Goal: Information Seeking & Learning: Learn about a topic

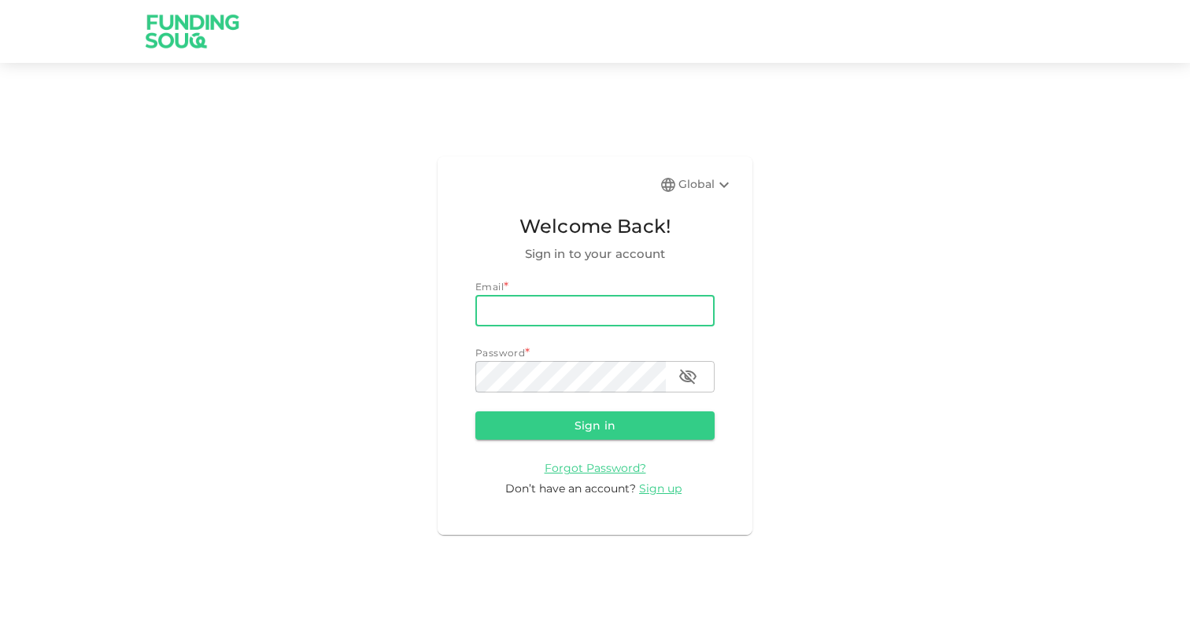
type input "[EMAIL_ADDRESS][DOMAIN_NAME]"
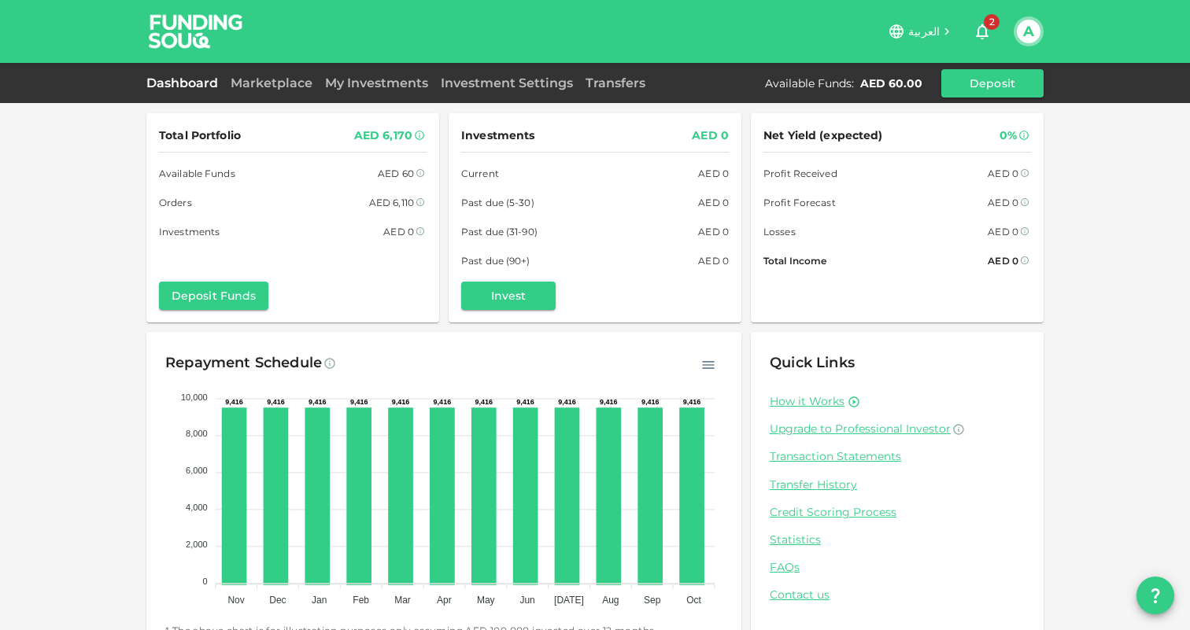
click at [983, 28] on icon "button" at bounding box center [982, 31] width 19 height 19
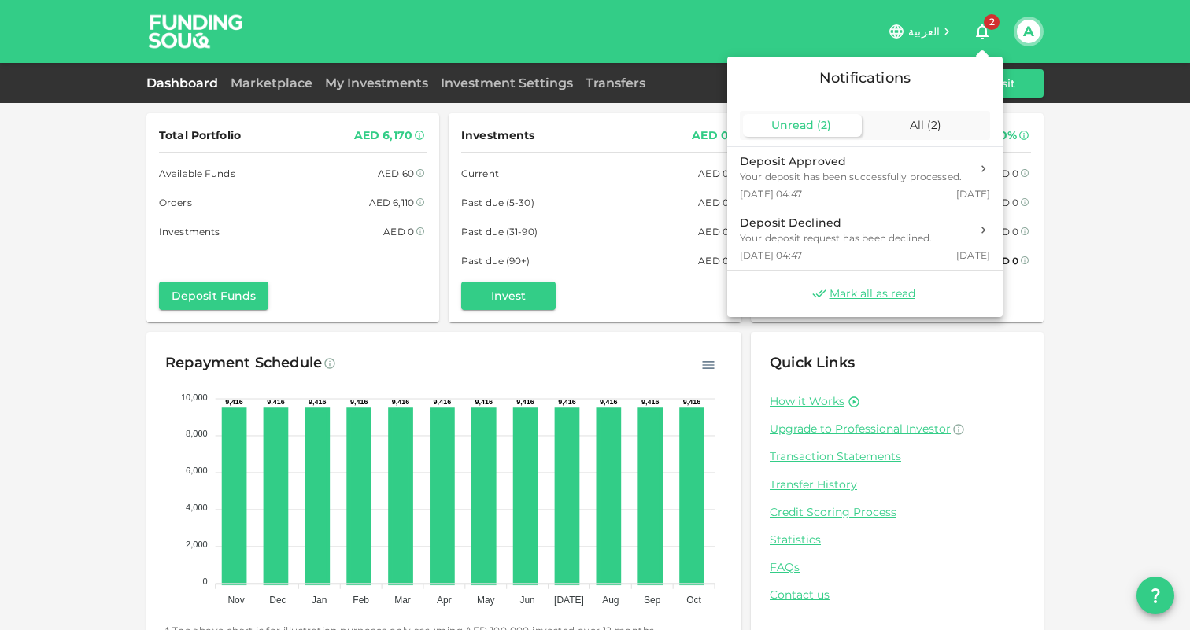
click at [983, 28] on div at bounding box center [595, 315] width 1190 height 630
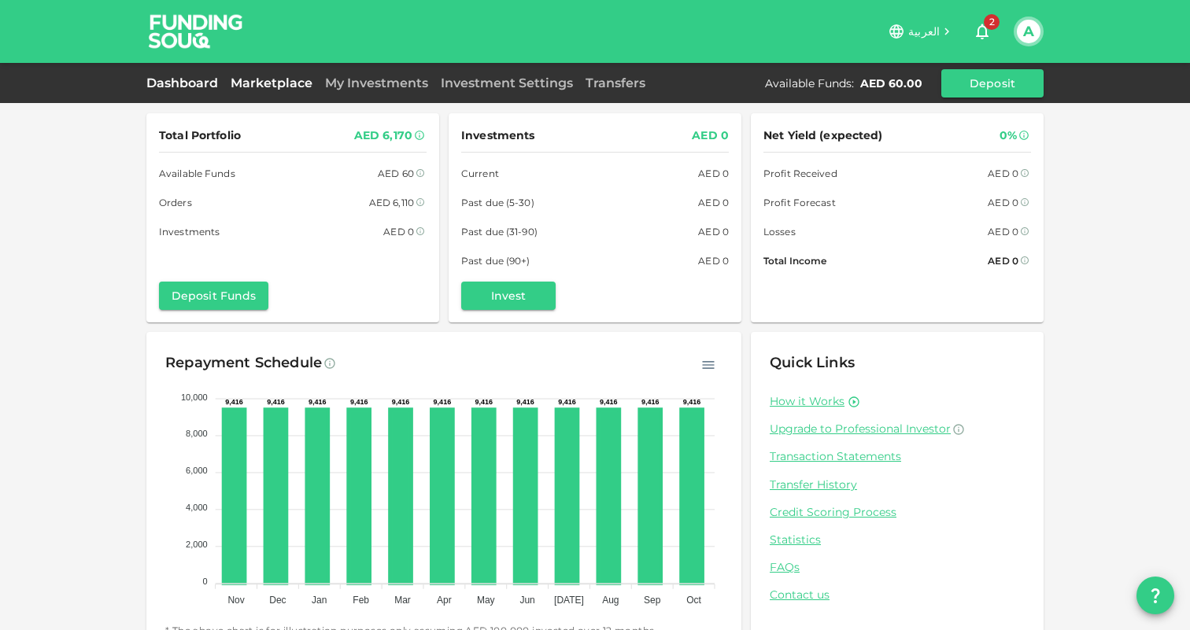
click at [285, 87] on link "Marketplace" at bounding box center [271, 83] width 94 height 15
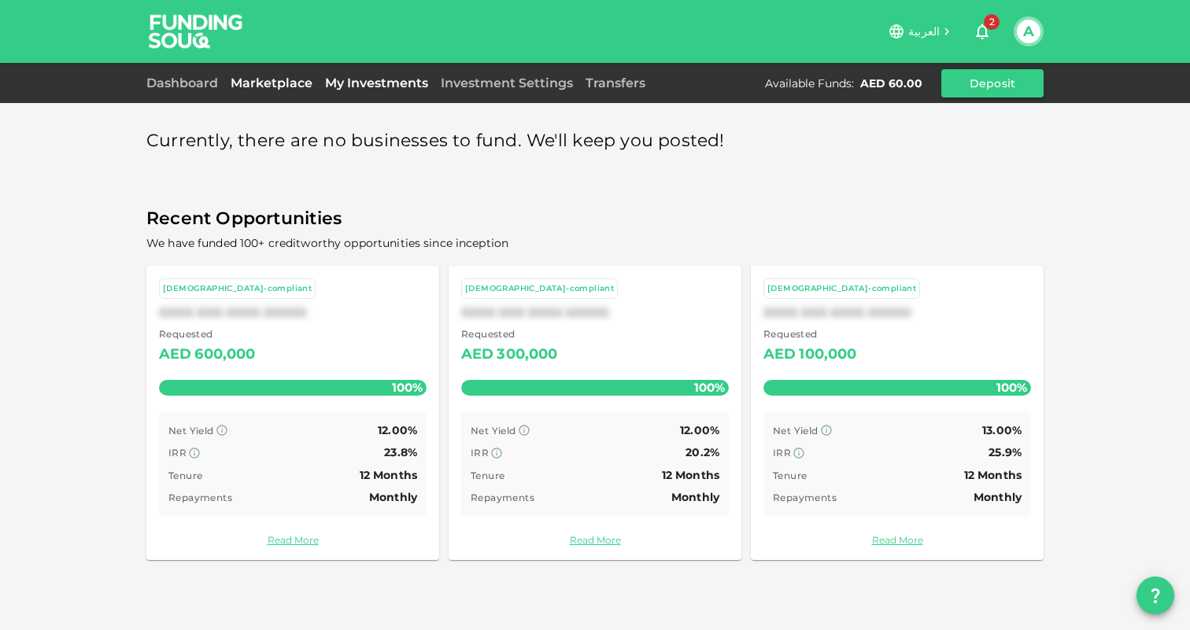
click at [370, 87] on link "My Investments" at bounding box center [377, 83] width 116 height 15
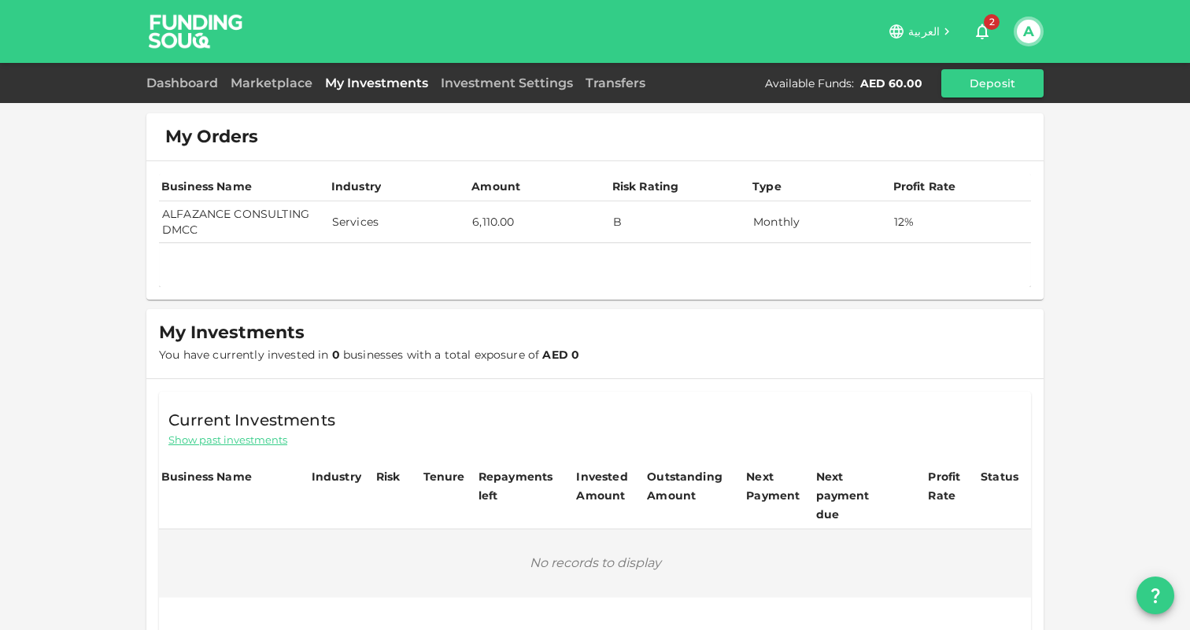
click at [312, 222] on td "ALFAZANCE CONSULTING DMCC" at bounding box center [244, 222] width 170 height 42
click at [252, 223] on td "ALFAZANCE CONSULTING DMCC" at bounding box center [244, 222] width 170 height 42
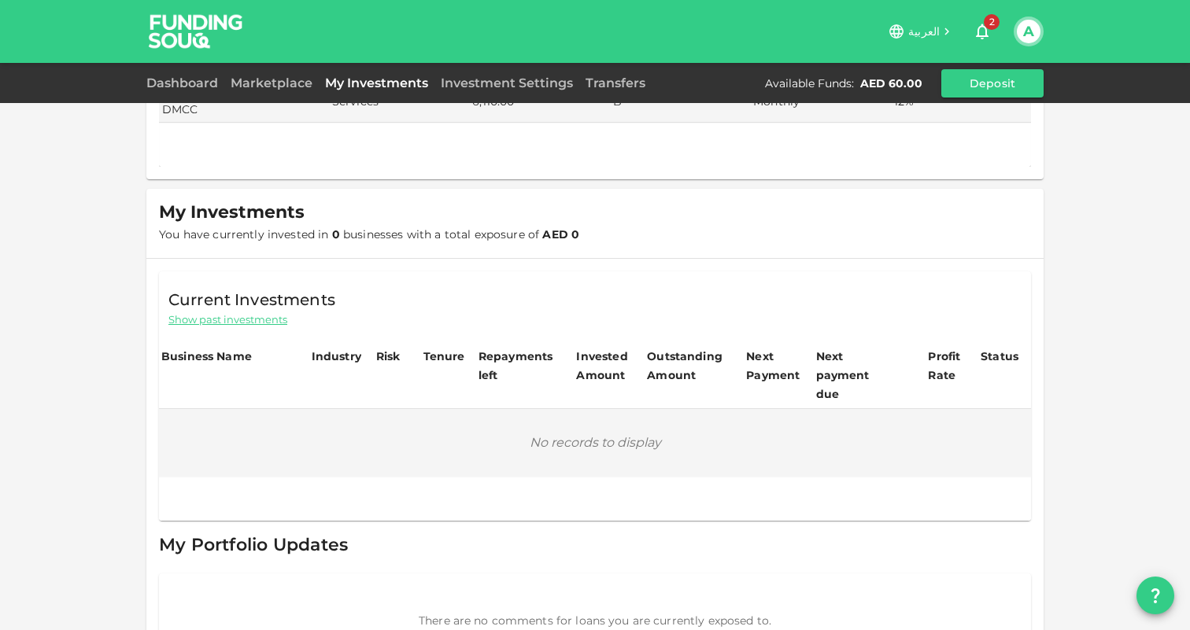
scroll to position [161, 0]
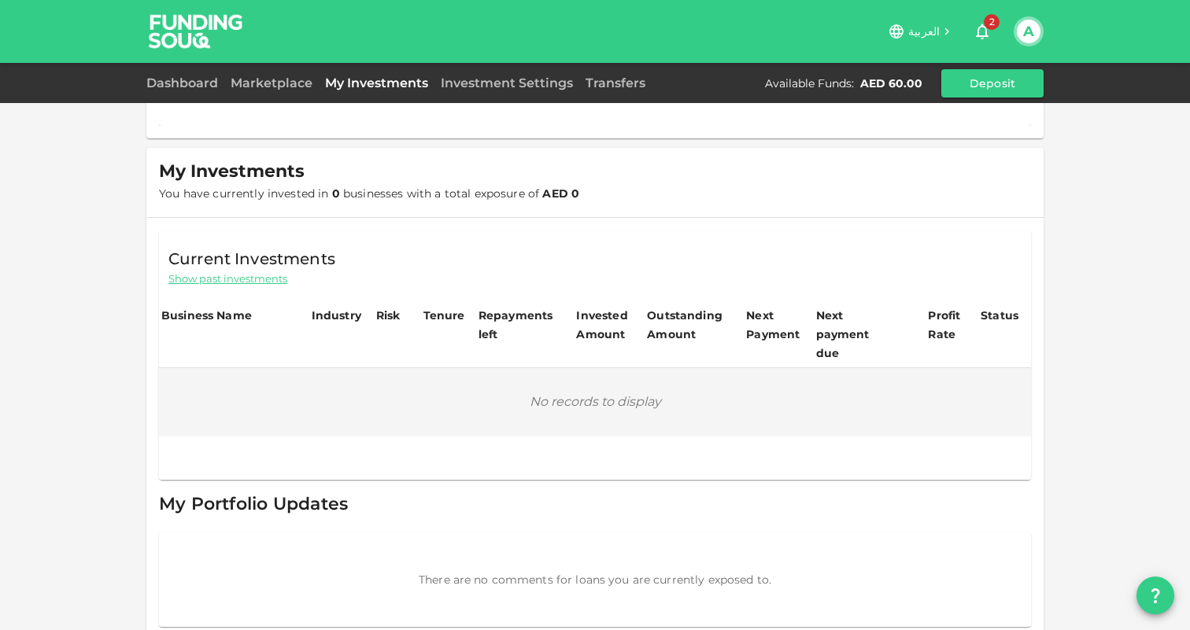
click at [253, 273] on span "Show past investments" at bounding box center [227, 278] width 119 height 15
click at [264, 279] on span "Show current investments" at bounding box center [235, 278] width 135 height 15
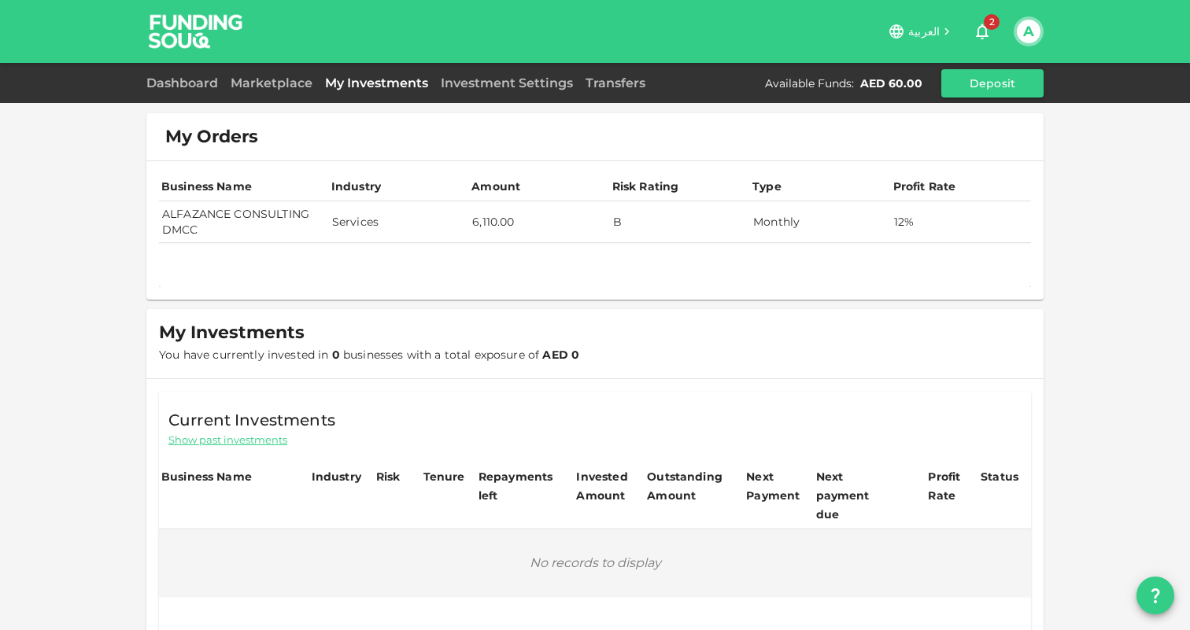
click at [314, 213] on td "ALFAZANCE CONSULTING DMCC" at bounding box center [244, 222] width 170 height 42
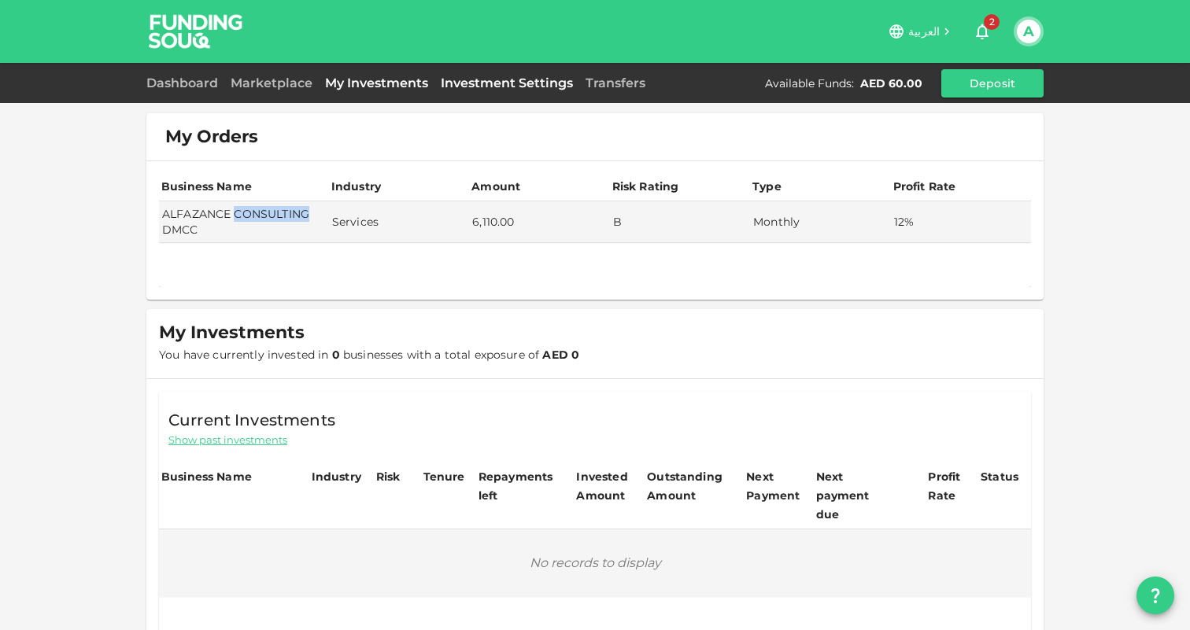
click at [525, 88] on link "Investment Settings" at bounding box center [506, 83] width 145 height 15
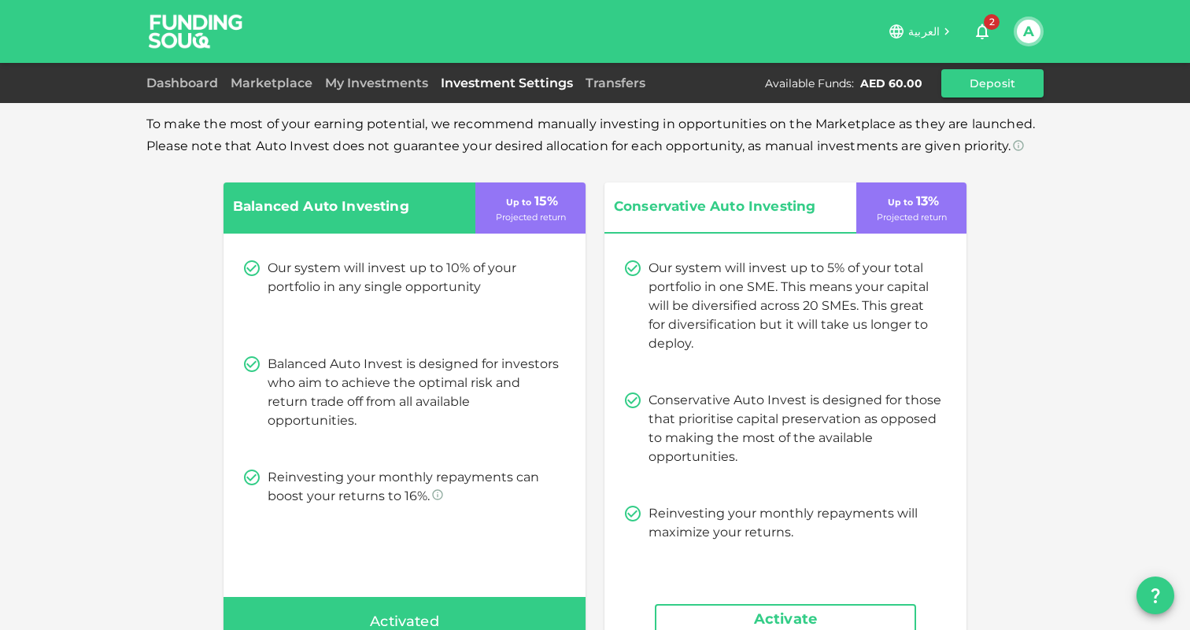
click at [361, 92] on div "My Investments" at bounding box center [377, 83] width 116 height 19
click at [215, 84] on link "Dashboard" at bounding box center [185, 83] width 78 height 15
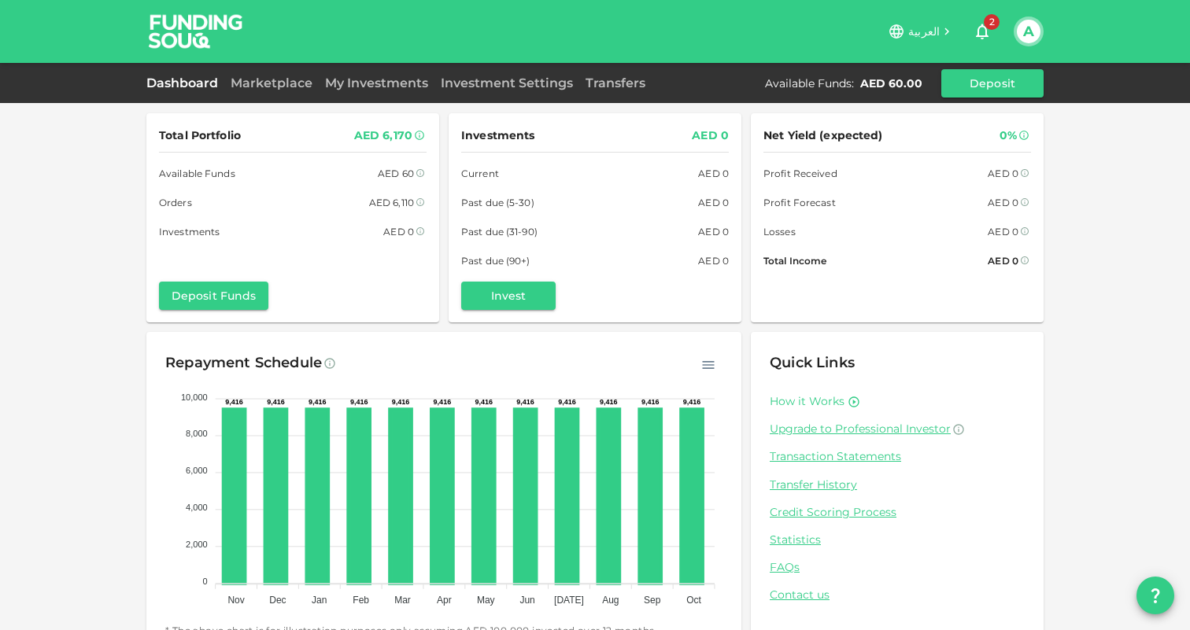
click at [803, 400] on link "How it Works" at bounding box center [807, 401] width 75 height 15
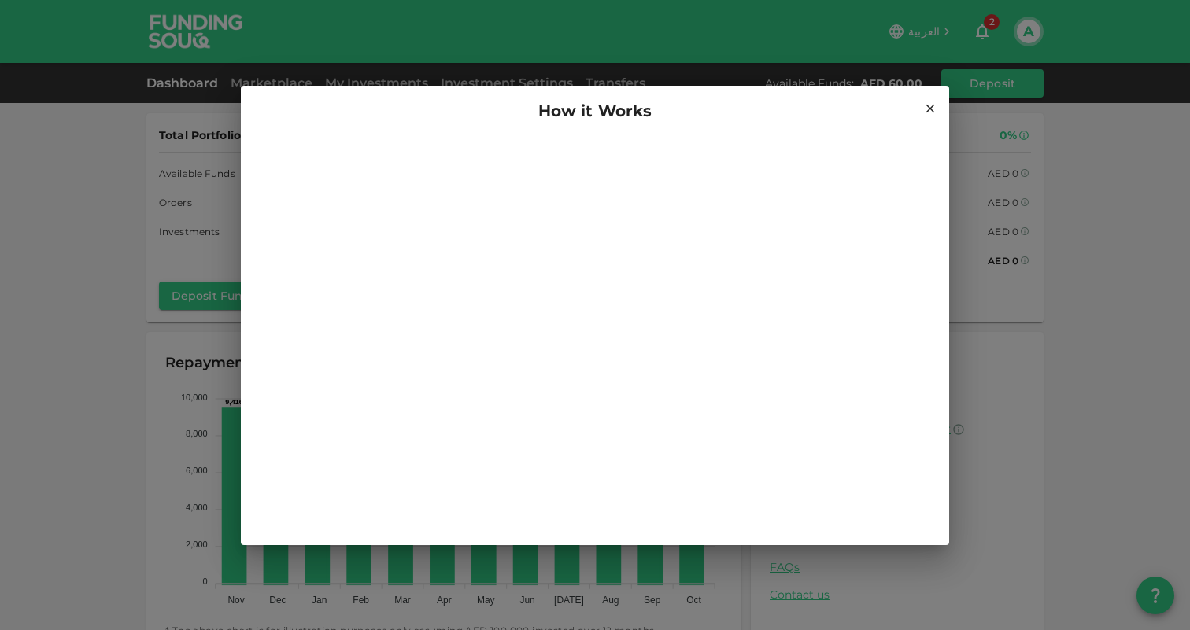
click at [930, 110] on icon at bounding box center [930, 109] width 14 height 14
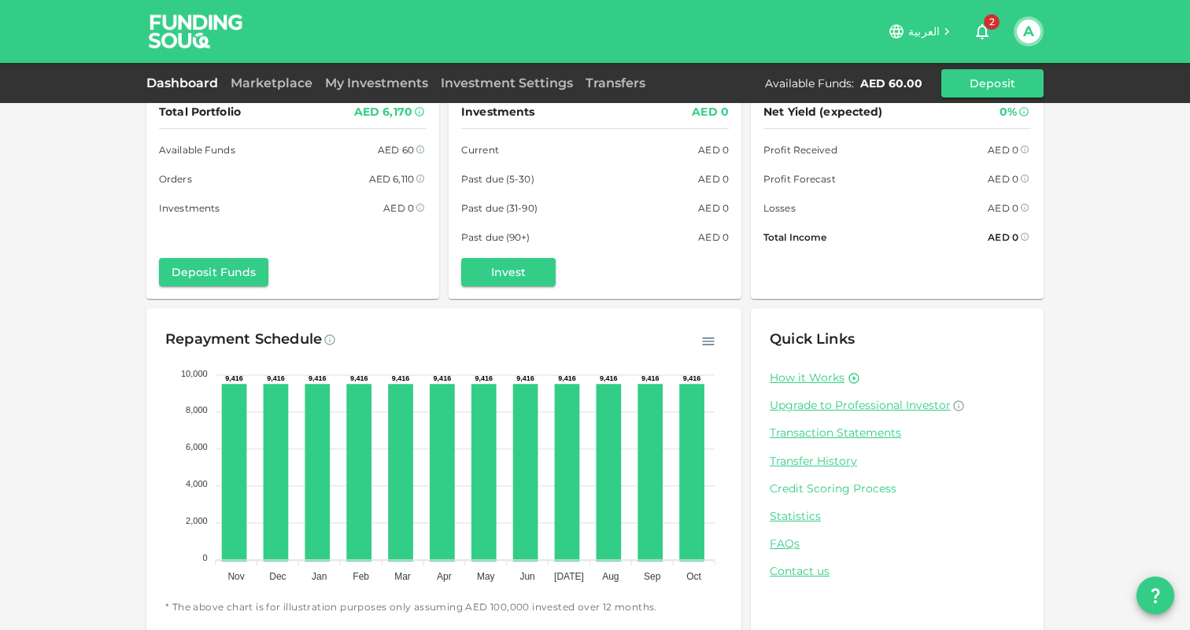
scroll to position [37, 0]
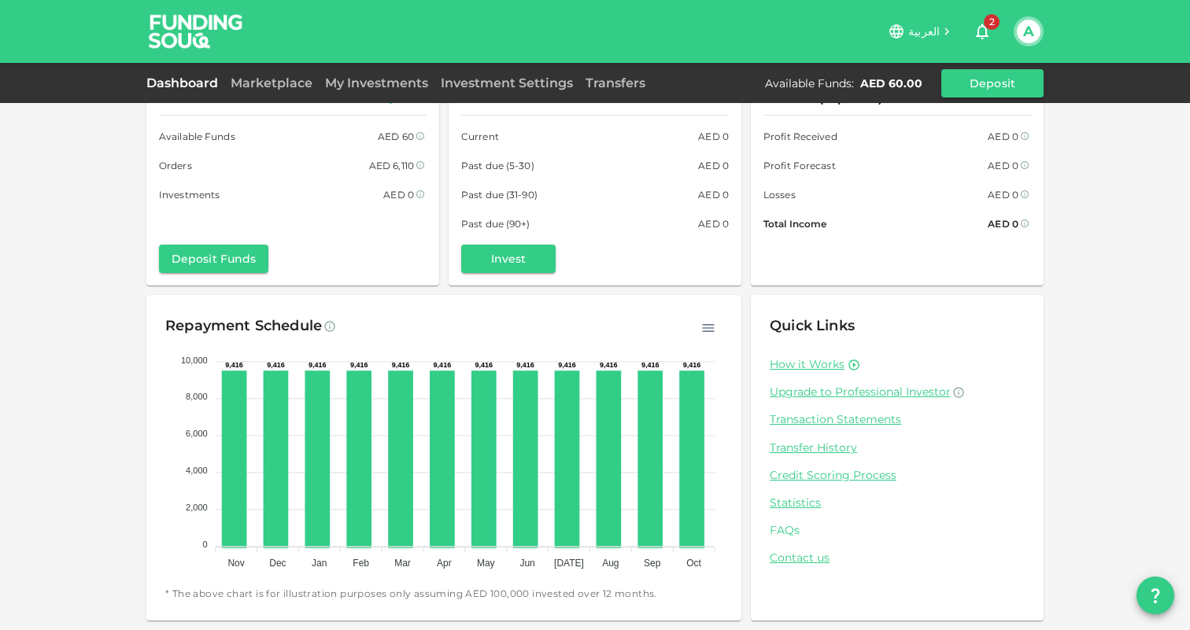
click at [795, 530] on link "FAQs" at bounding box center [897, 530] width 255 height 15
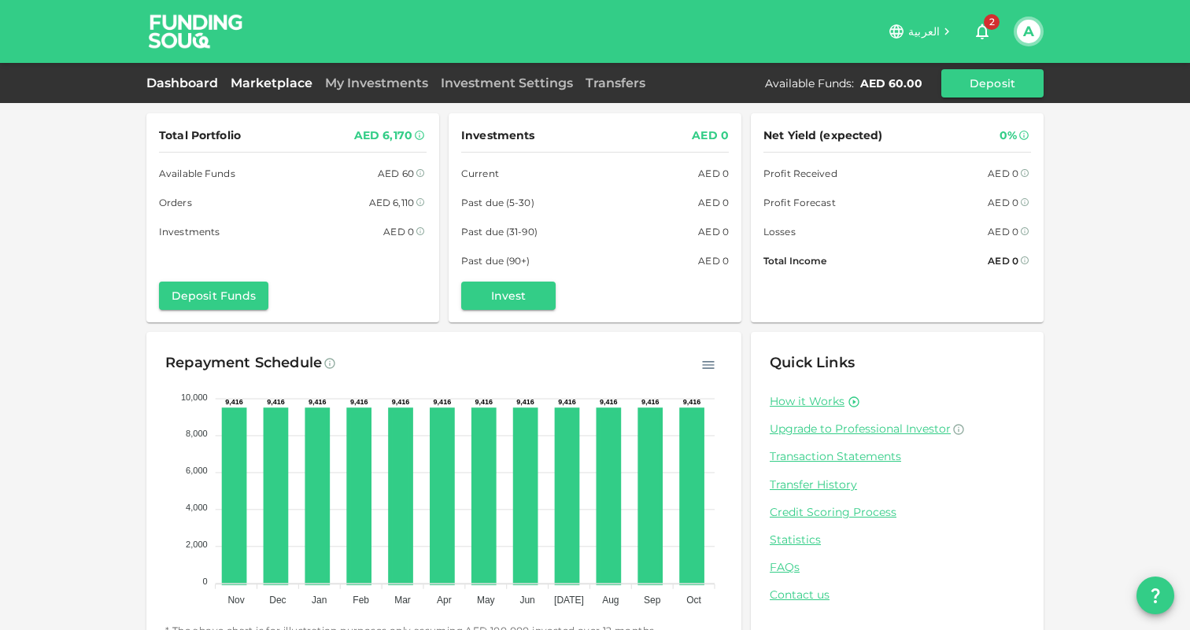
click at [264, 84] on link "Marketplace" at bounding box center [271, 83] width 94 height 15
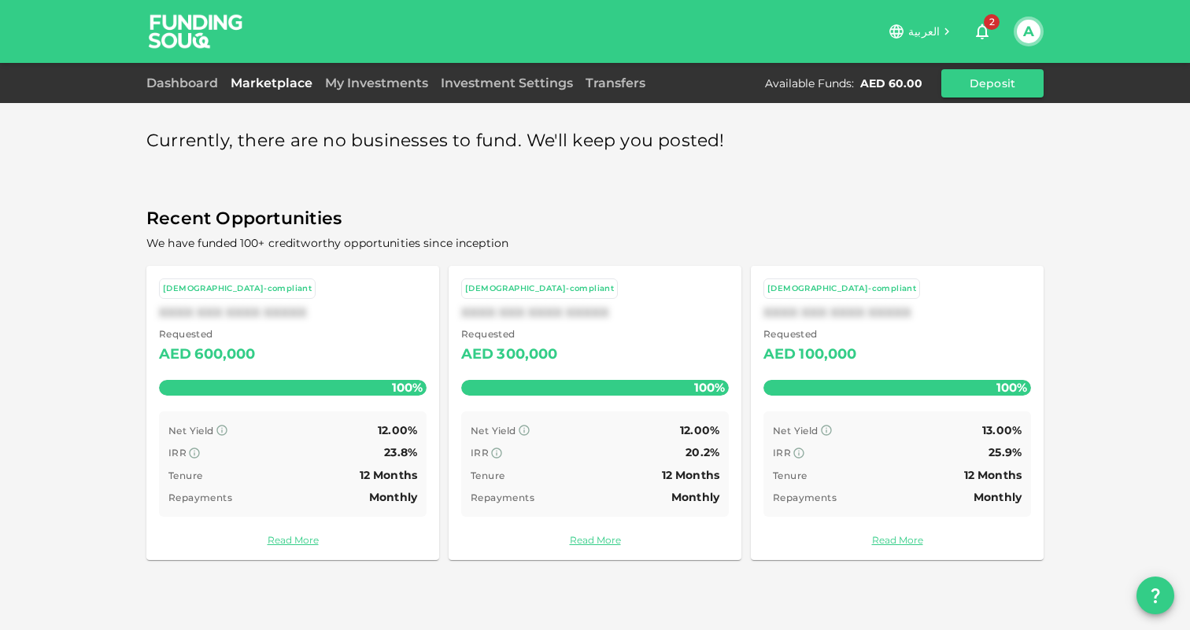
click at [336, 334] on div "Requested AED 600,000" at bounding box center [293, 347] width 268 height 40
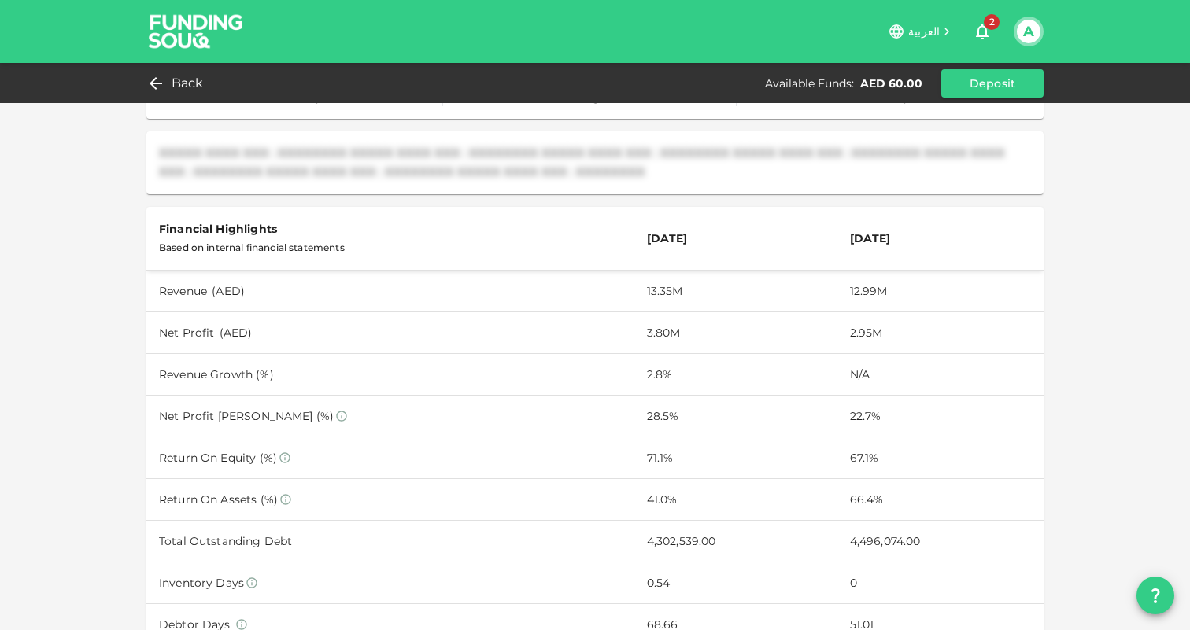
scroll to position [365, 0]
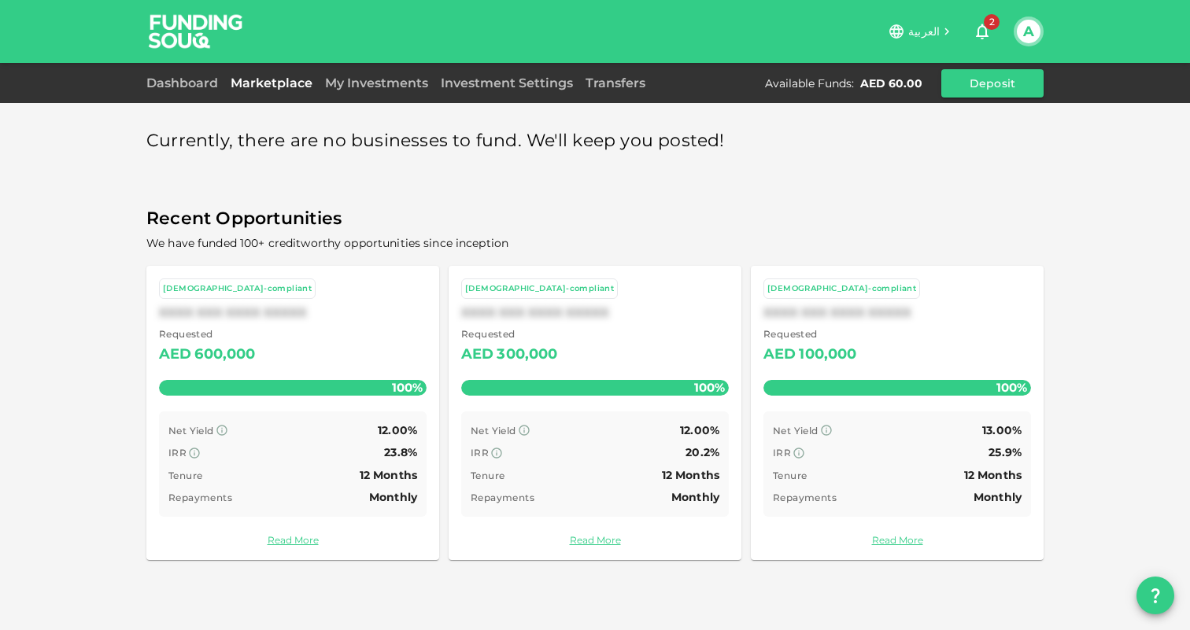
click at [377, 72] on div "Dashboard Marketplace My Investments Investment Settings Transfers Available Fu…" at bounding box center [594, 83] width 897 height 28
click at [378, 83] on link "My Investments" at bounding box center [377, 83] width 116 height 15
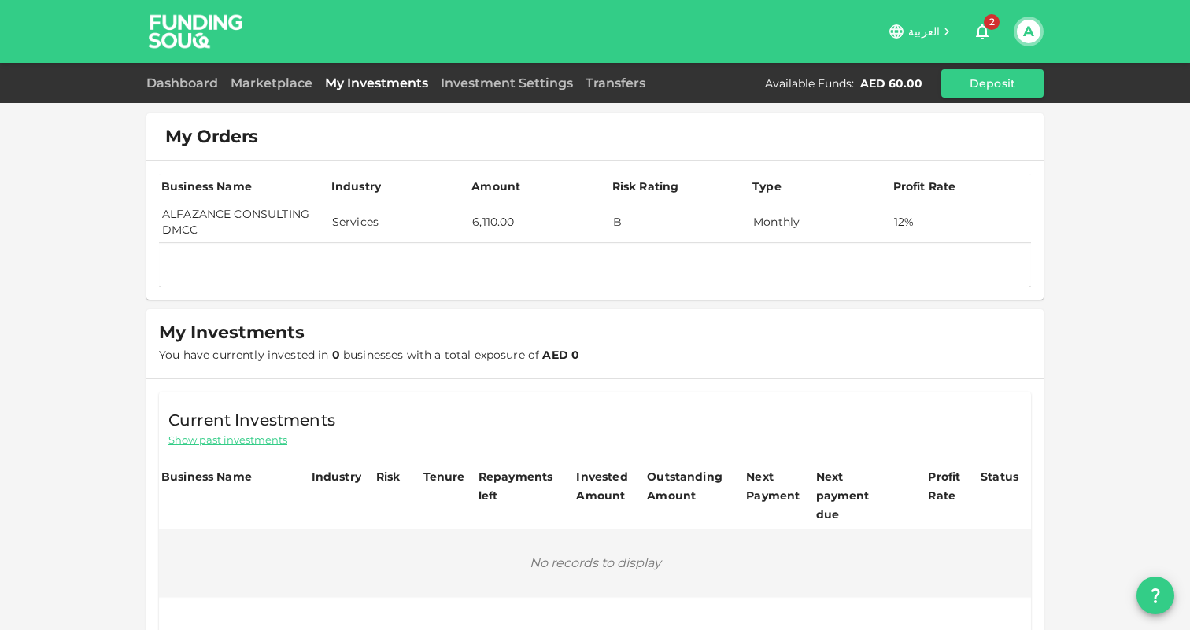
click at [458, 227] on td "Services" at bounding box center [399, 222] width 140 height 42
click at [186, 219] on td "ALFAZANCE CONSULTING DMCC" at bounding box center [244, 222] width 170 height 42
click at [353, 221] on td "Services" at bounding box center [399, 222] width 140 height 42
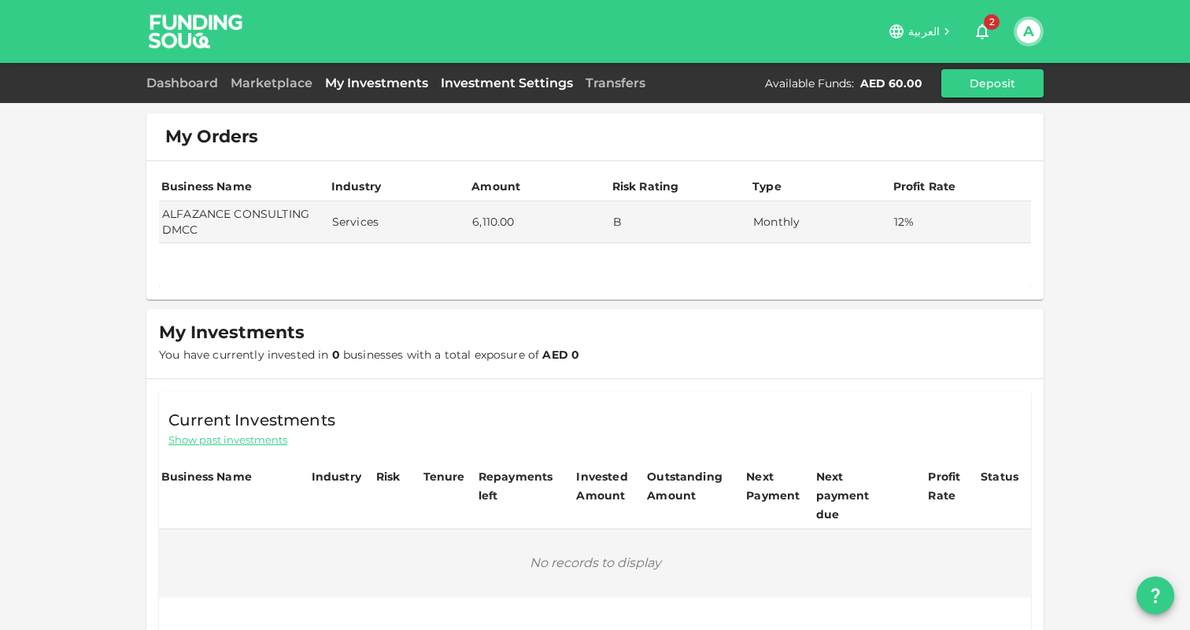
click at [499, 85] on link "Investment Settings" at bounding box center [506, 83] width 145 height 15
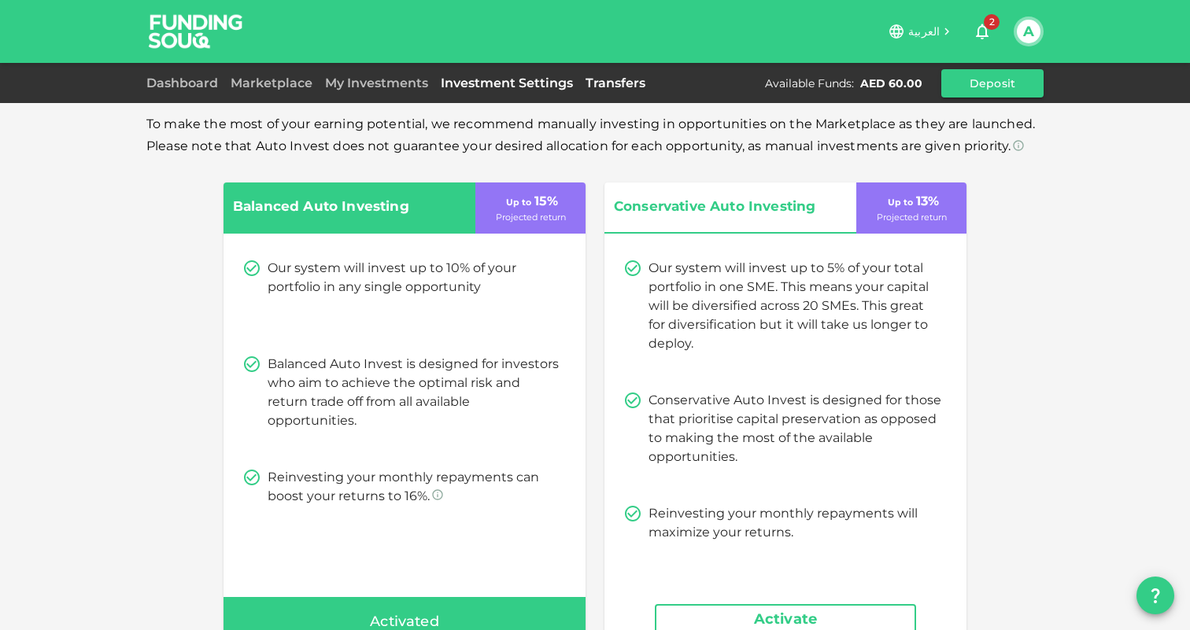
click at [602, 90] on link "Transfers" at bounding box center [615, 83] width 72 height 15
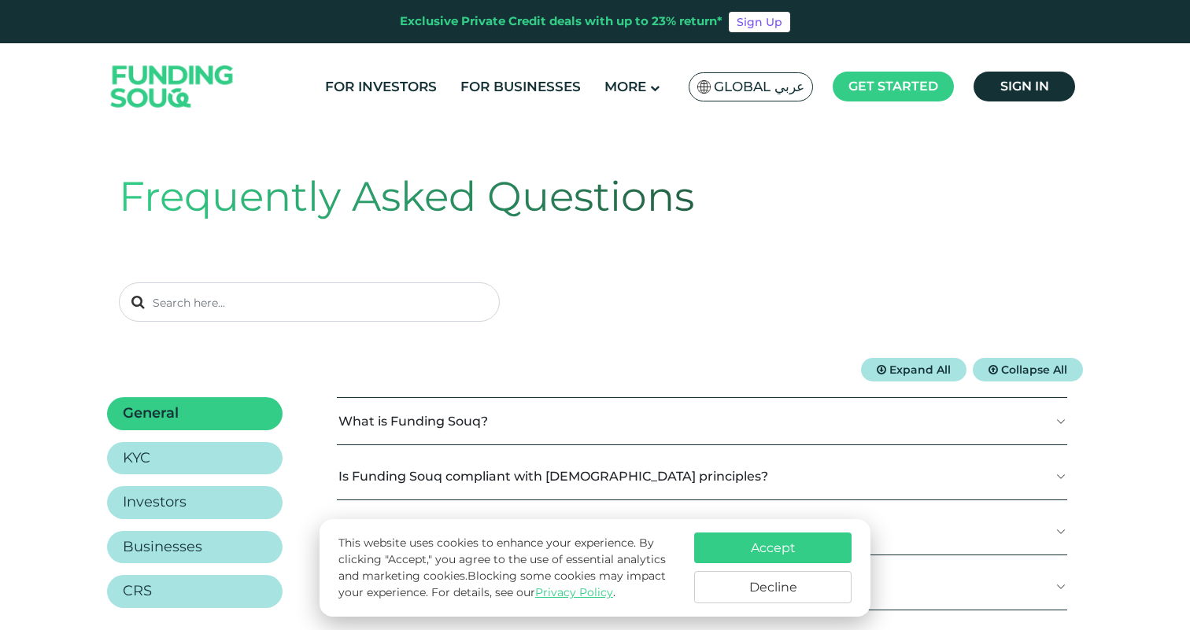
scroll to position [153, 0]
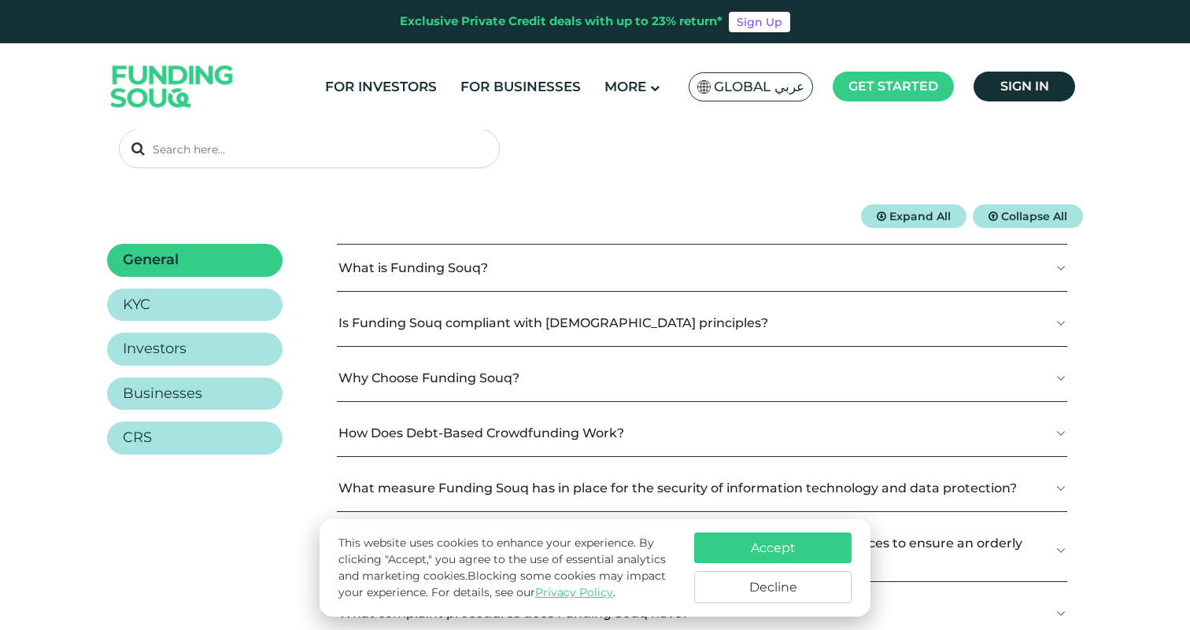
click at [695, 332] on button "Is Funding Souq compliant with [DEMOGRAPHIC_DATA] principles?" at bounding box center [702, 323] width 730 height 46
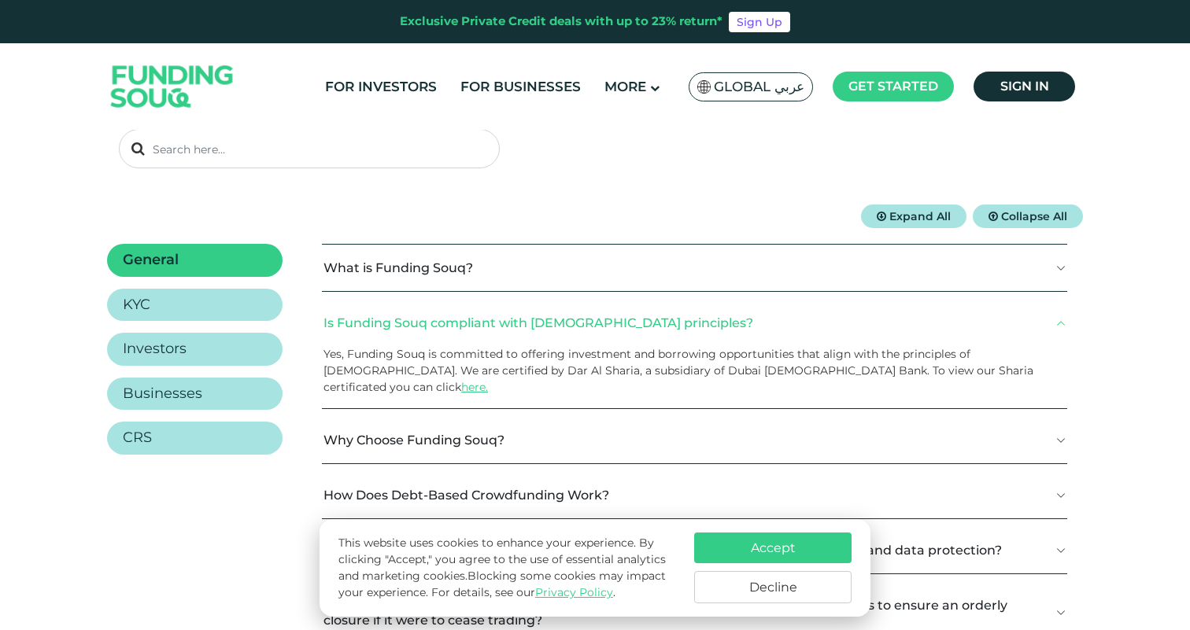
click at [695, 312] on button "Is Funding Souq compliant with Shariah principles?" at bounding box center [694, 323] width 745 height 46
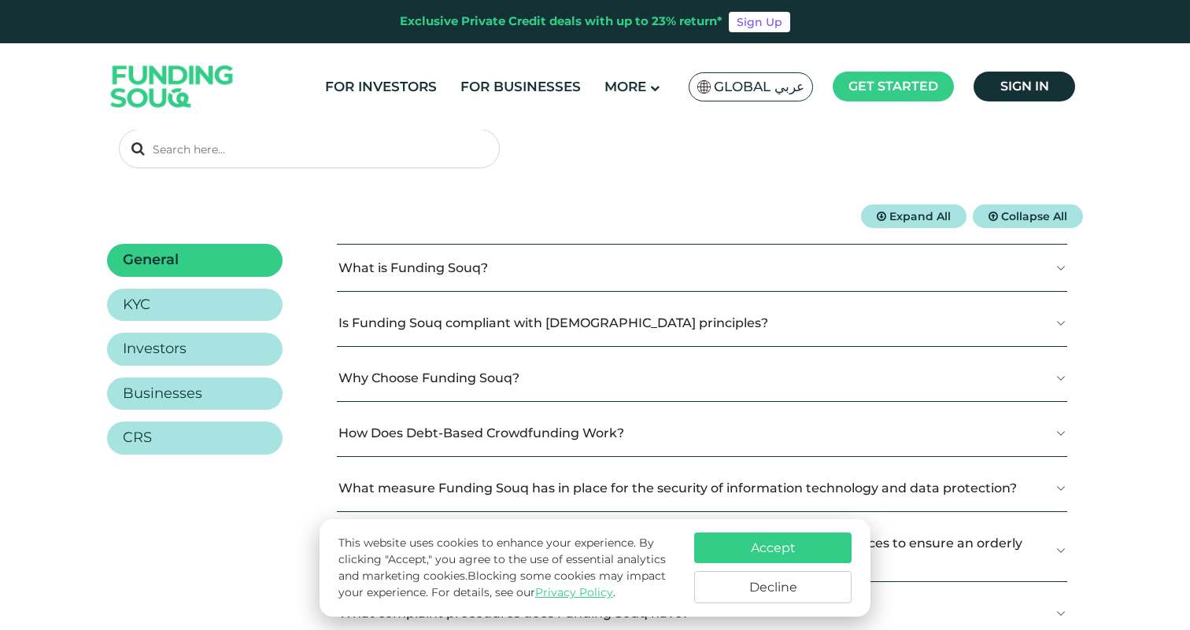
click at [665, 270] on button "What is Funding Souq?" at bounding box center [702, 268] width 730 height 46
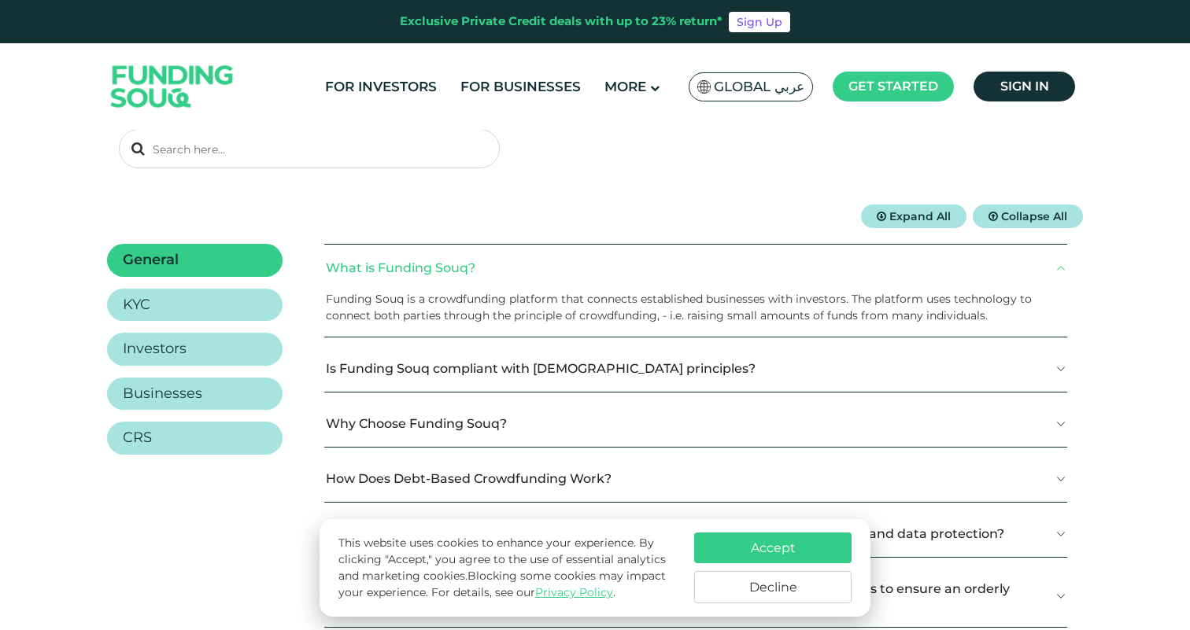
click at [799, 585] on button "Decline" at bounding box center [772, 587] width 157 height 32
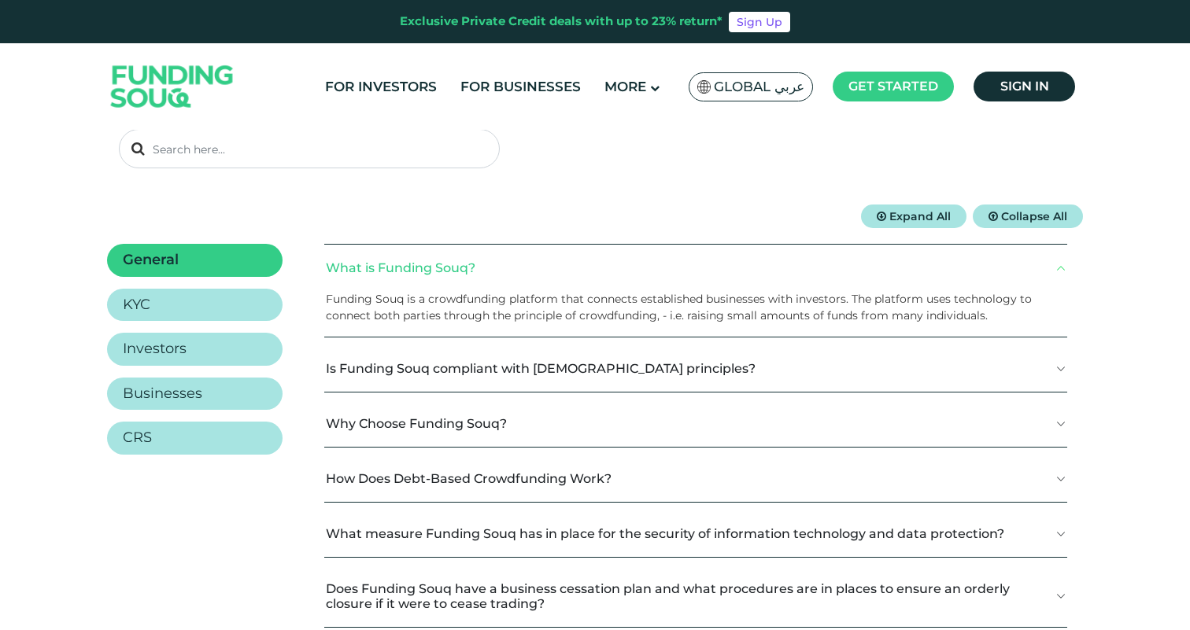
click at [677, 268] on button "What is Funding Souq?" at bounding box center [695, 268] width 743 height 46
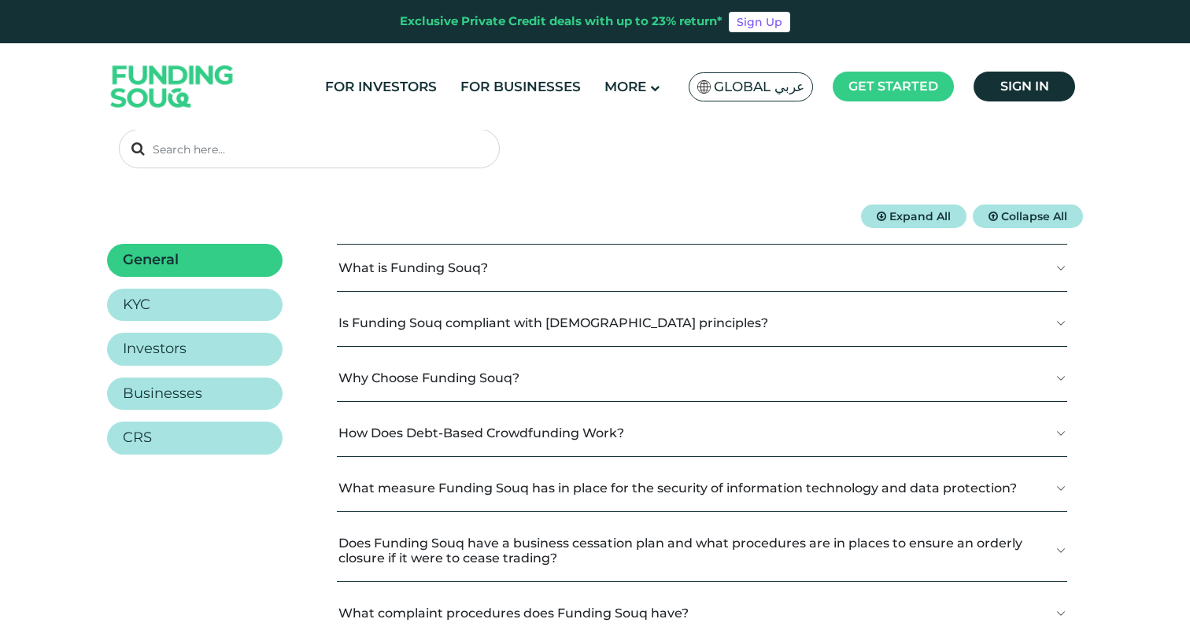
click at [660, 386] on button "Why Choose Funding Souq?" at bounding box center [702, 378] width 730 height 46
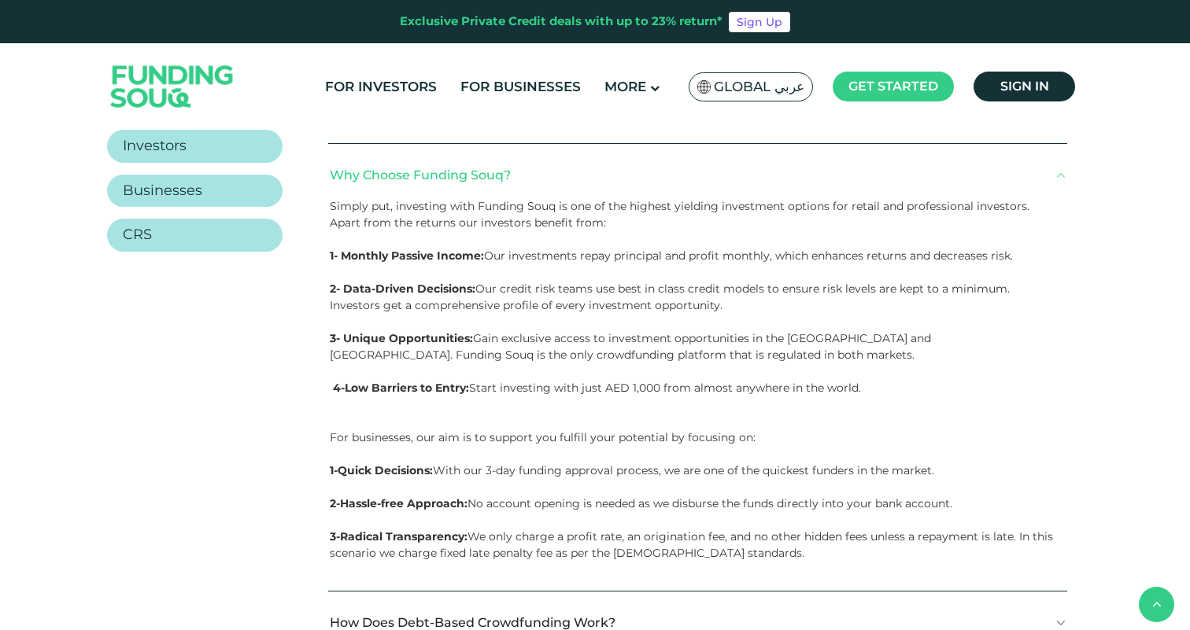
scroll to position [359, 0]
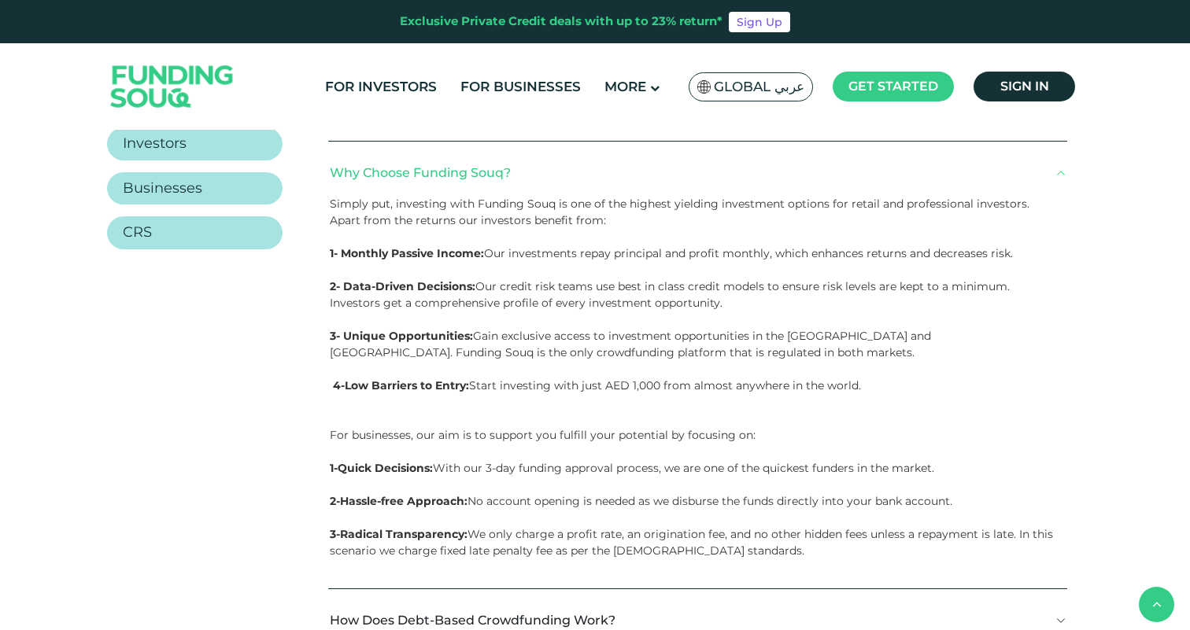
click at [807, 177] on button "Why Choose Funding Souq?" at bounding box center [697, 173] width 739 height 46
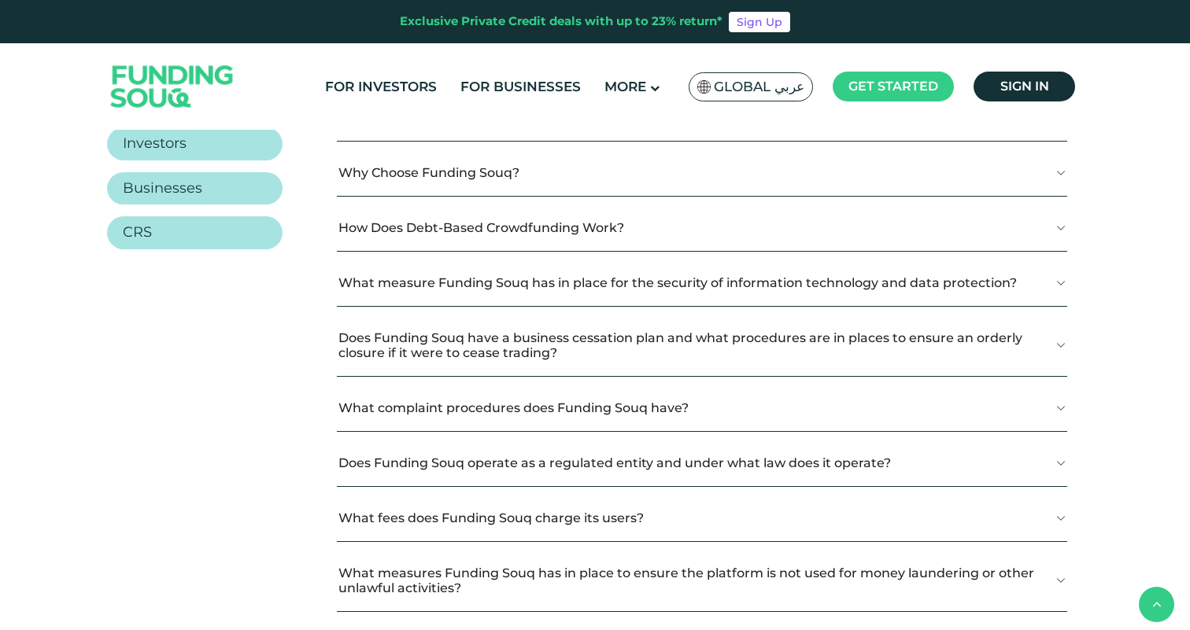
click at [764, 301] on button "What measure Funding Souq has in place for the security of information technolo…" at bounding box center [702, 283] width 730 height 46
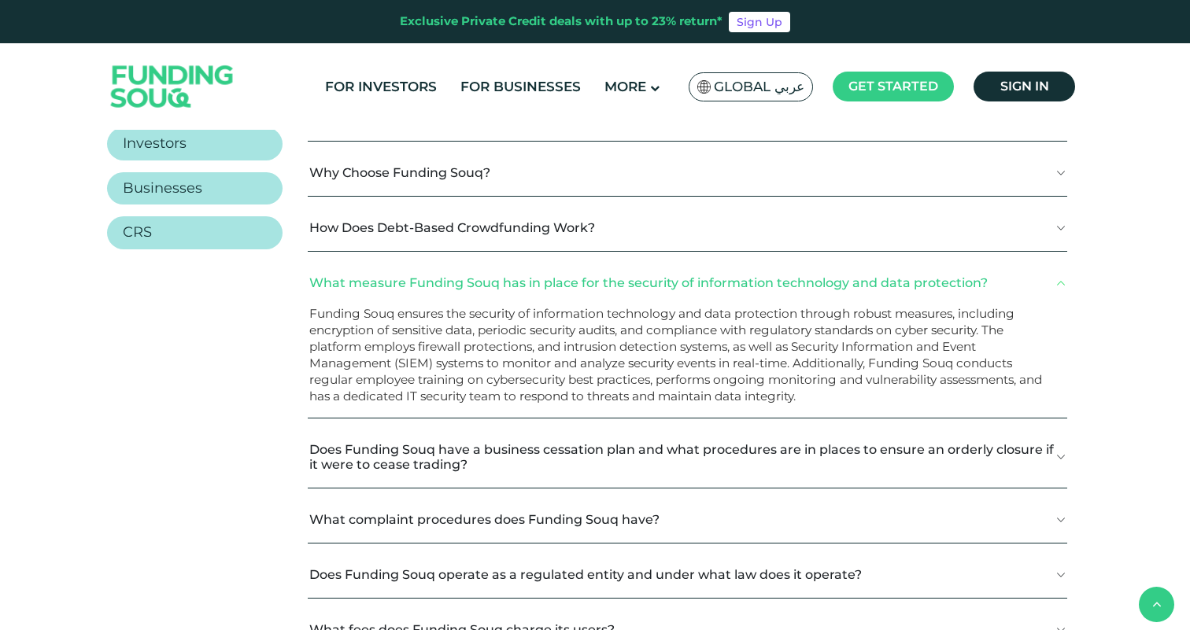
click at [777, 286] on button "What measure Funding Souq has in place for the security of information technolo…" at bounding box center [687, 283] width 759 height 46
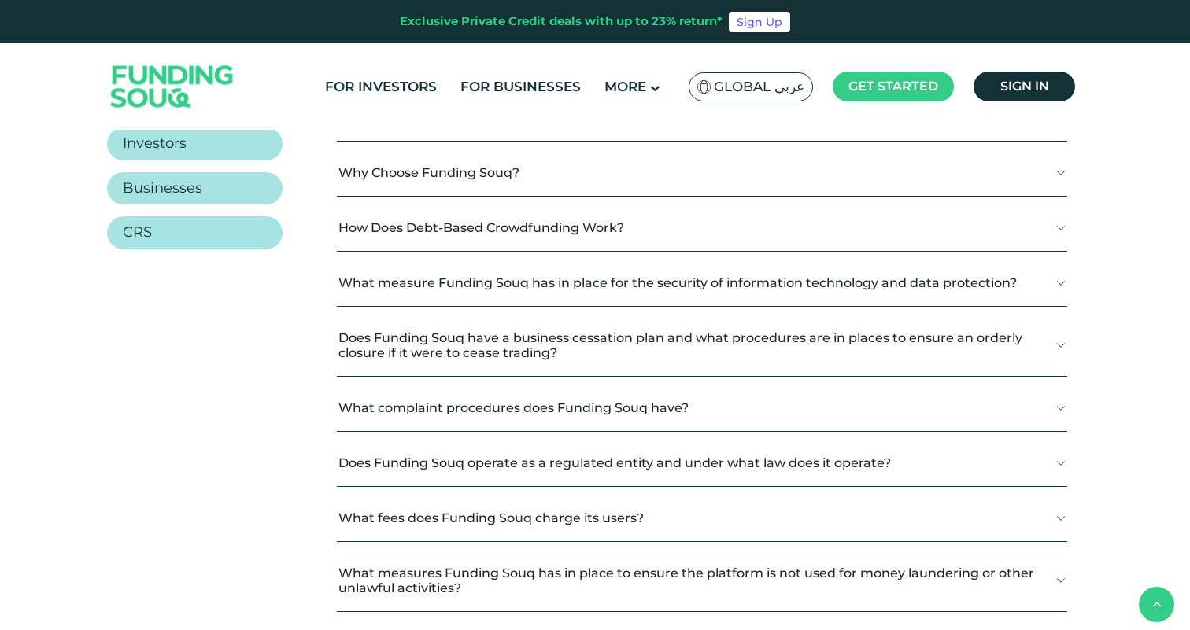
click at [713, 220] on button "How Does Debt-Based Crowdfunding Work?" at bounding box center [702, 228] width 730 height 46
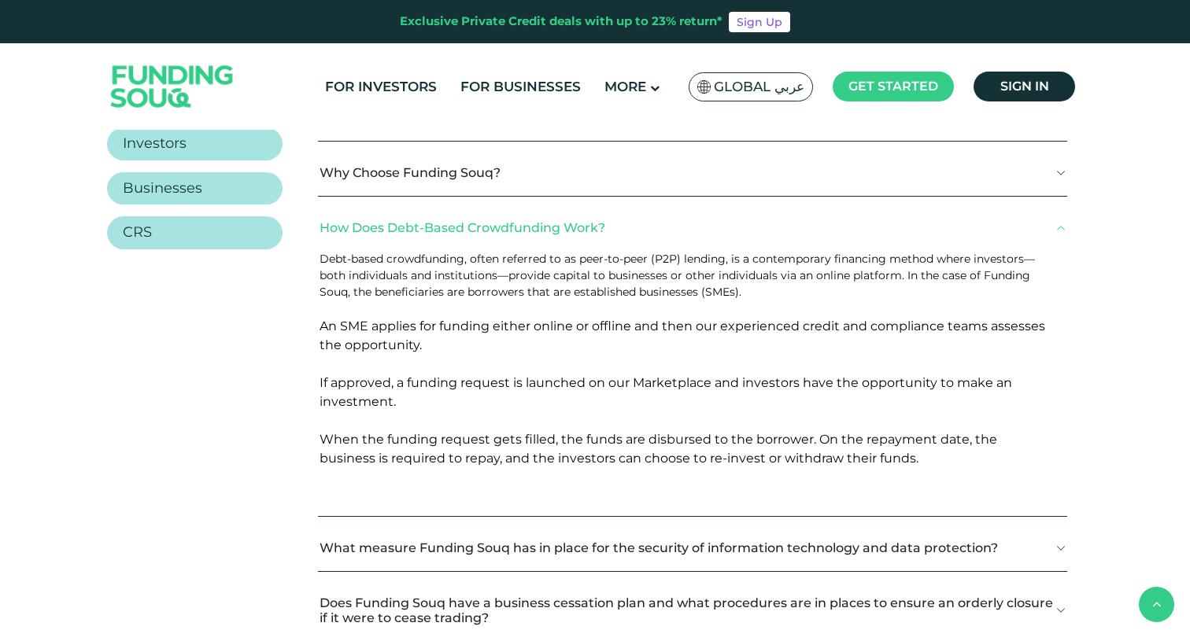
click at [702, 246] on button "How Does Debt-Based Crowdfunding Work?" at bounding box center [692, 228] width 749 height 46
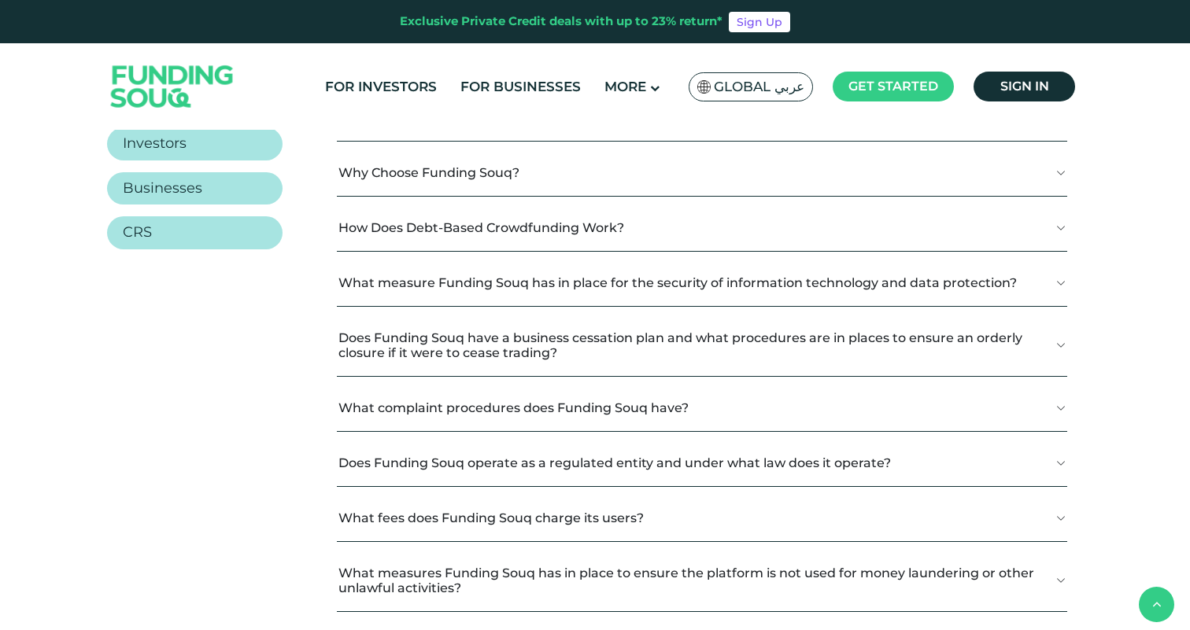
click at [664, 357] on button "Does Funding Souq have a business cessation plan and what procedures are in pla…" at bounding box center [702, 345] width 730 height 61
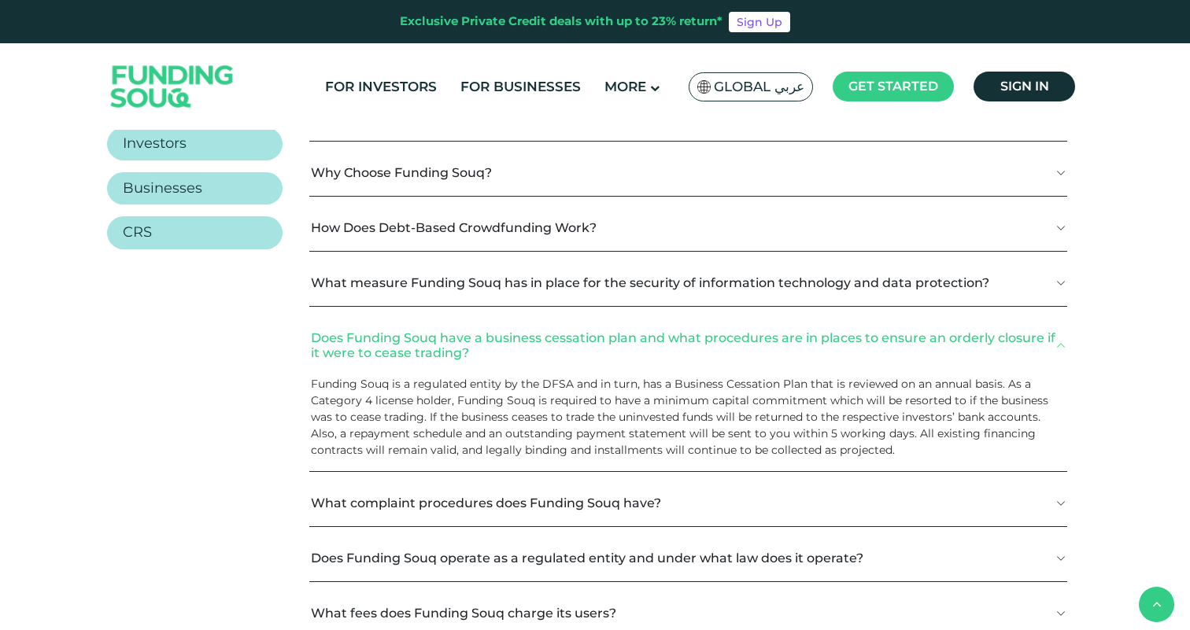
click at [664, 357] on button "Does Funding Souq have a business cessation plan and what procedures are in pla…" at bounding box center [688, 345] width 758 height 61
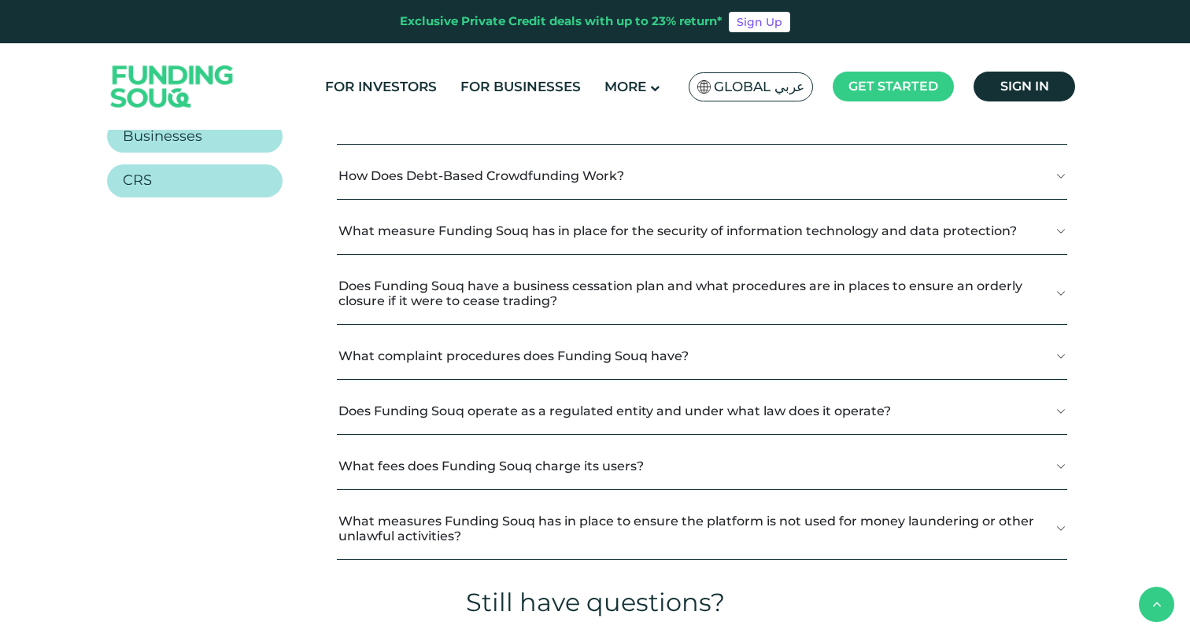
scroll to position [453, 0]
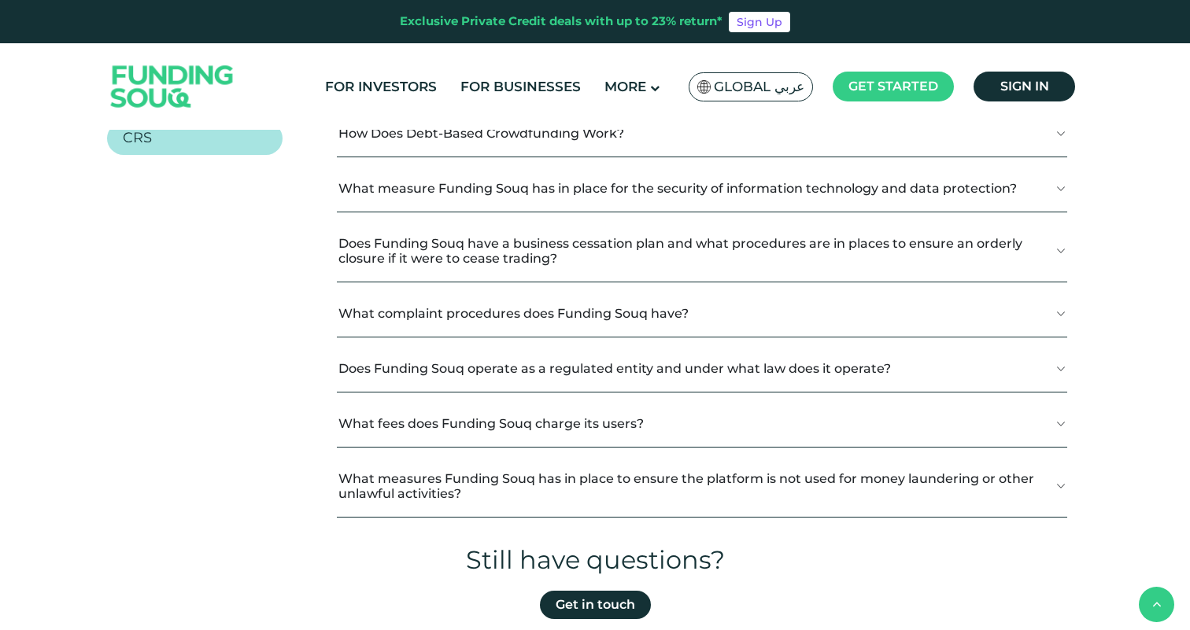
click at [662, 370] on button "Does Funding Souq operate as a regulated entity and under what law does it oper…" at bounding box center [702, 368] width 730 height 46
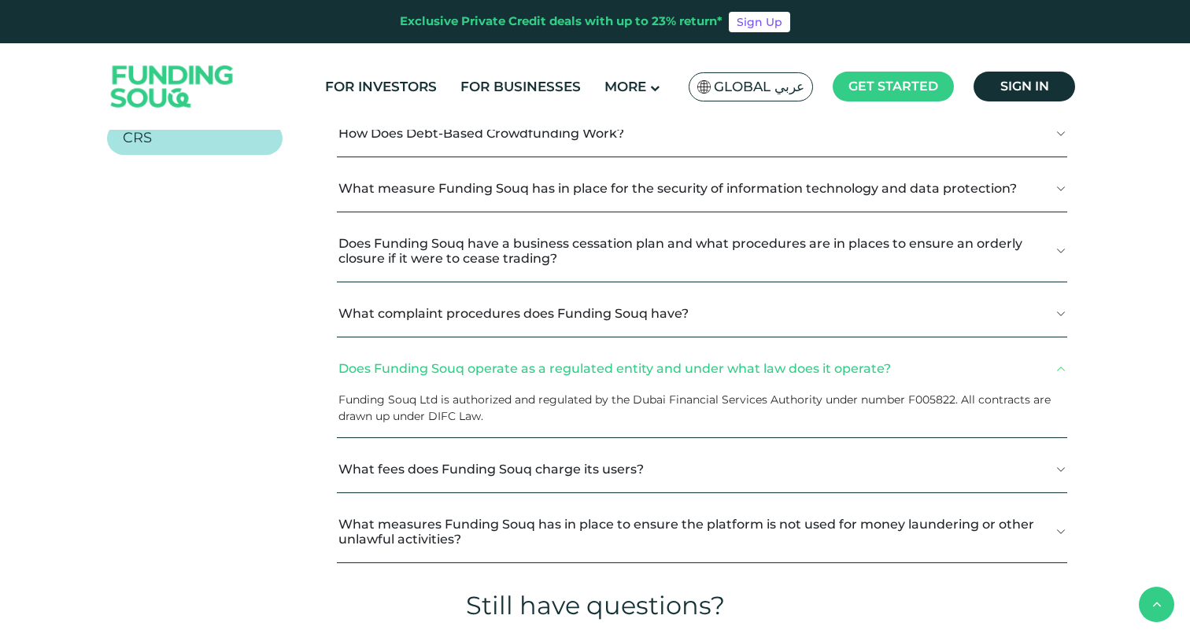
click at [662, 370] on button "Does Funding Souq operate as a regulated entity and under what law does it oper…" at bounding box center [702, 368] width 730 height 46
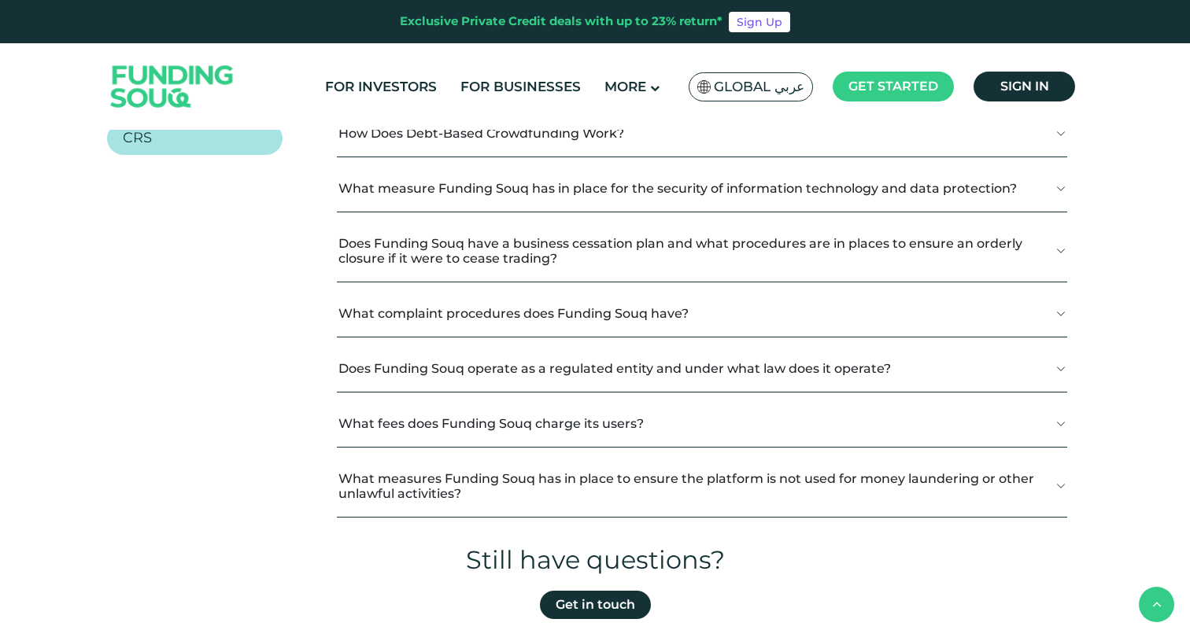
click at [656, 408] on button "What fees does Funding Souq charge its users?" at bounding box center [702, 424] width 730 height 46
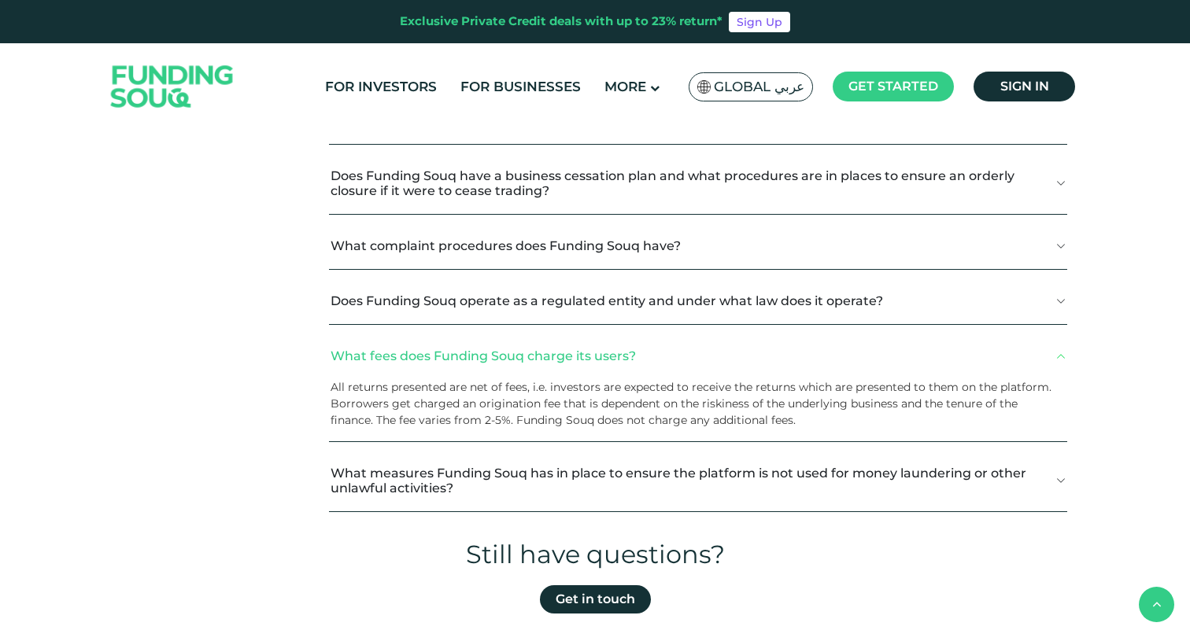
scroll to position [561, 0]
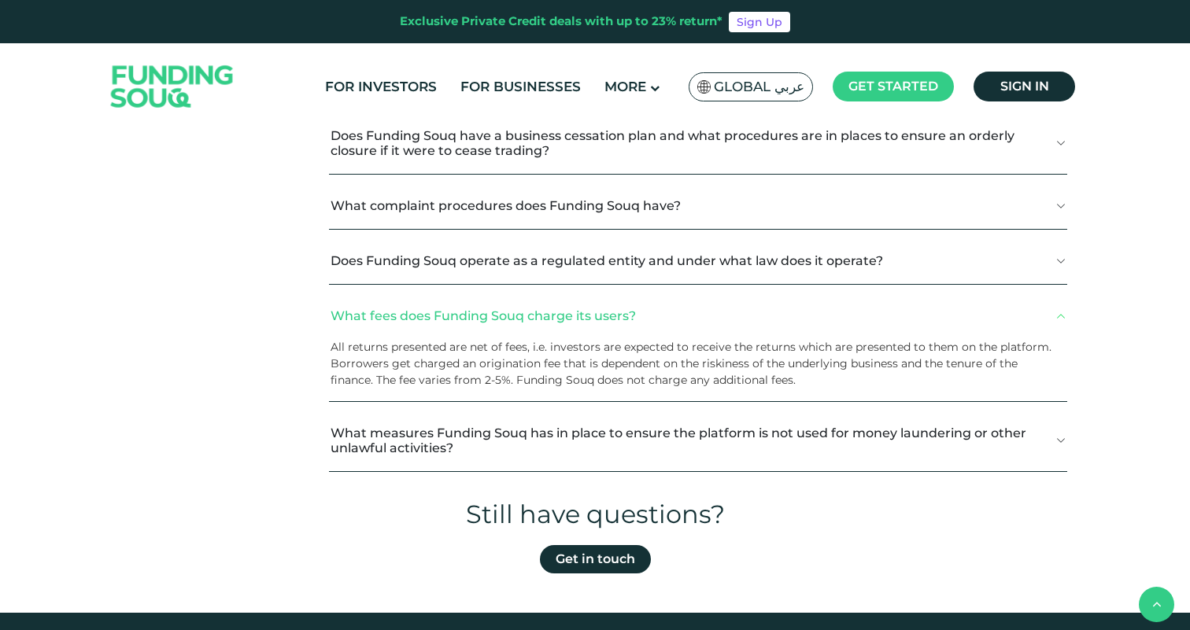
click at [674, 330] on button "What fees does Funding Souq charge its users?" at bounding box center [698, 316] width 738 height 46
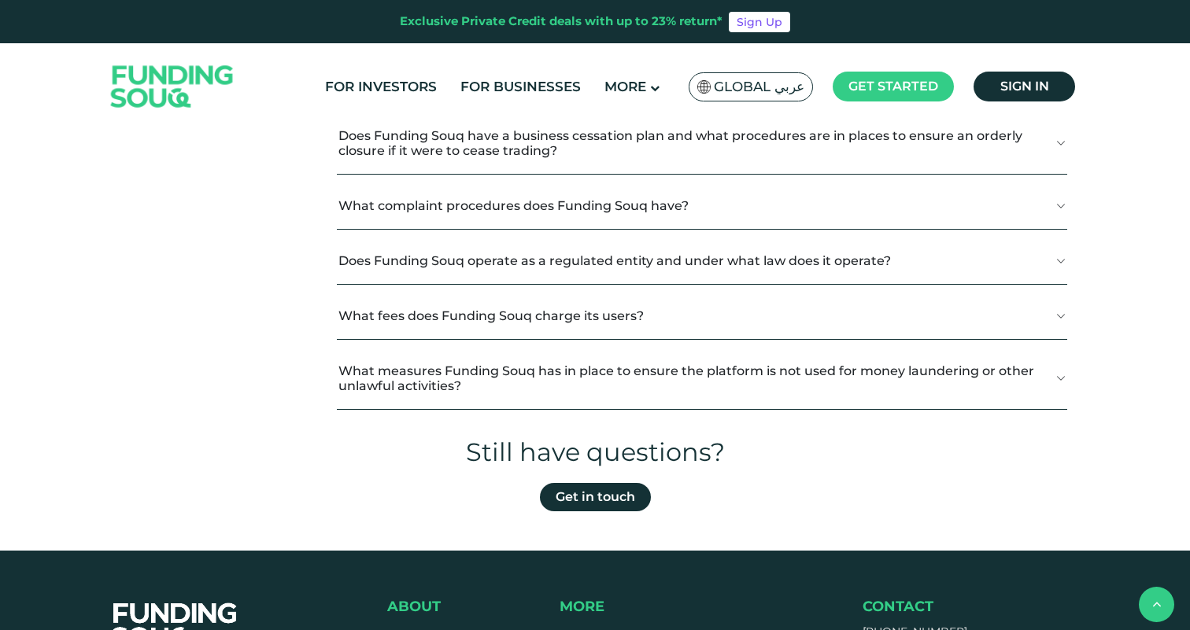
click at [683, 389] on button "What measures Funding Souq has in place to ensure the platform is not used for …" at bounding box center [702, 378] width 730 height 61
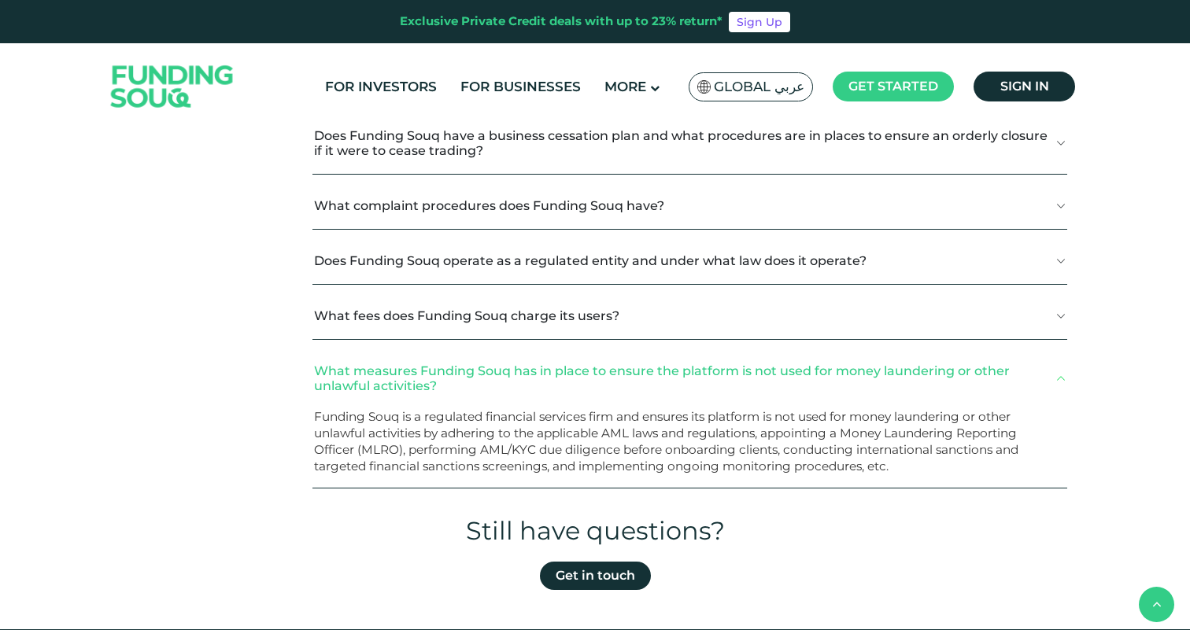
click at [683, 389] on button "What measures Funding Souq has in place to ensure the platform is not used for …" at bounding box center [689, 378] width 755 height 61
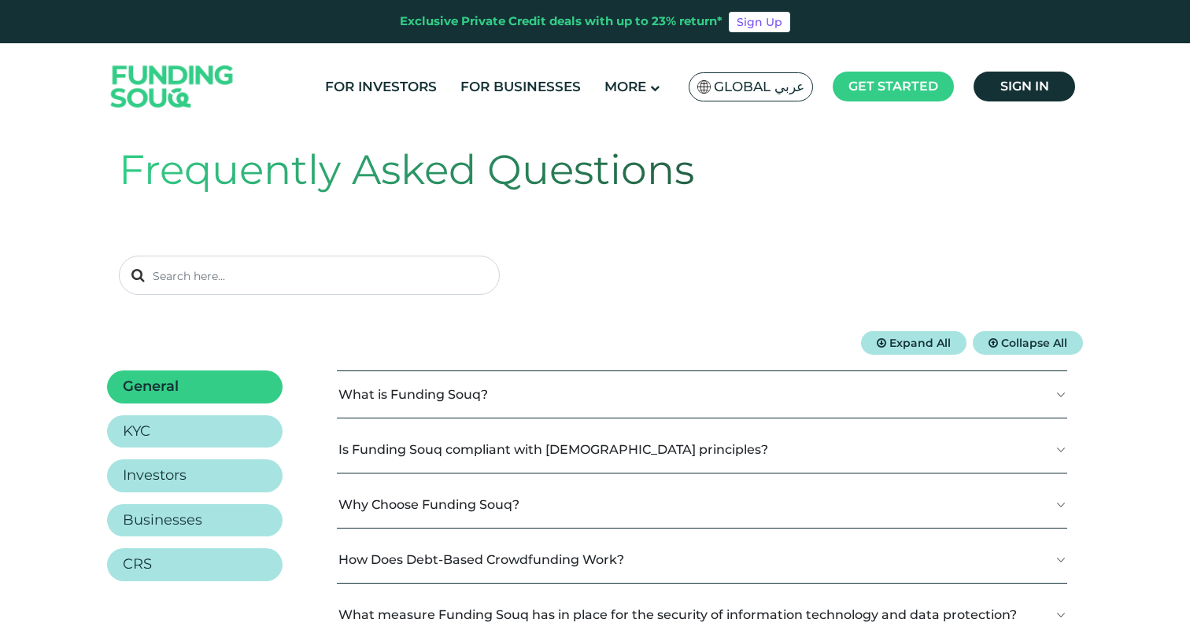
scroll to position [0, 0]
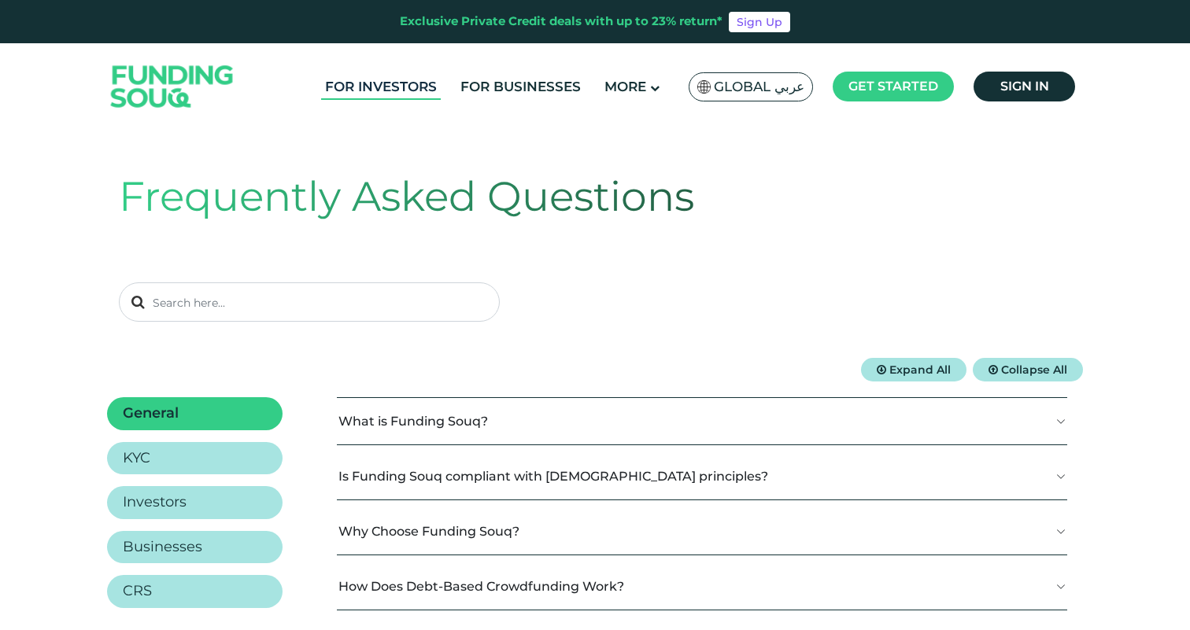
click at [408, 87] on link "For Investors" at bounding box center [381, 87] width 120 height 26
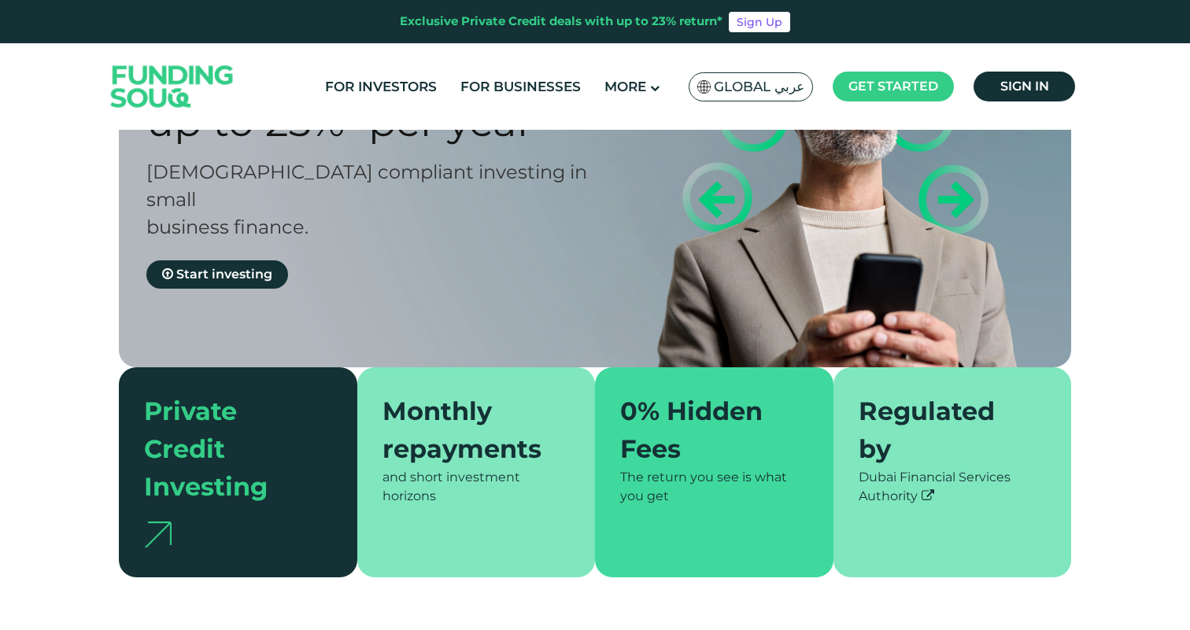
scroll to position [177, 0]
